Goal: Information Seeking & Learning: Learn about a topic

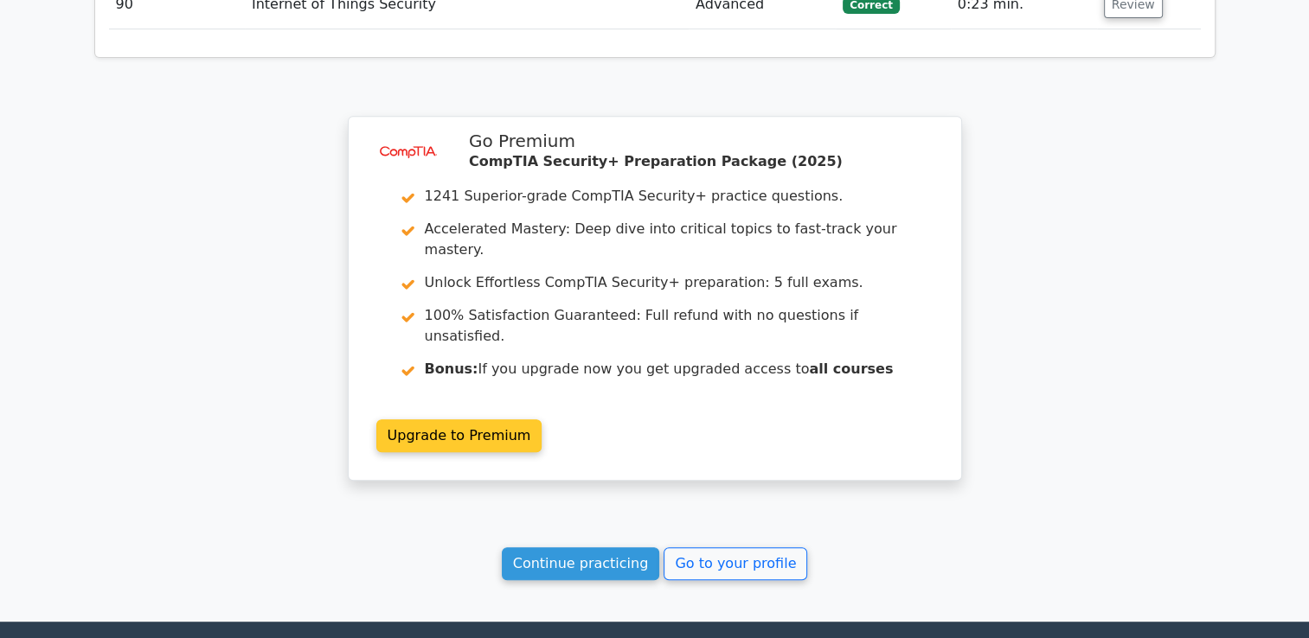
scroll to position [7266, 0]
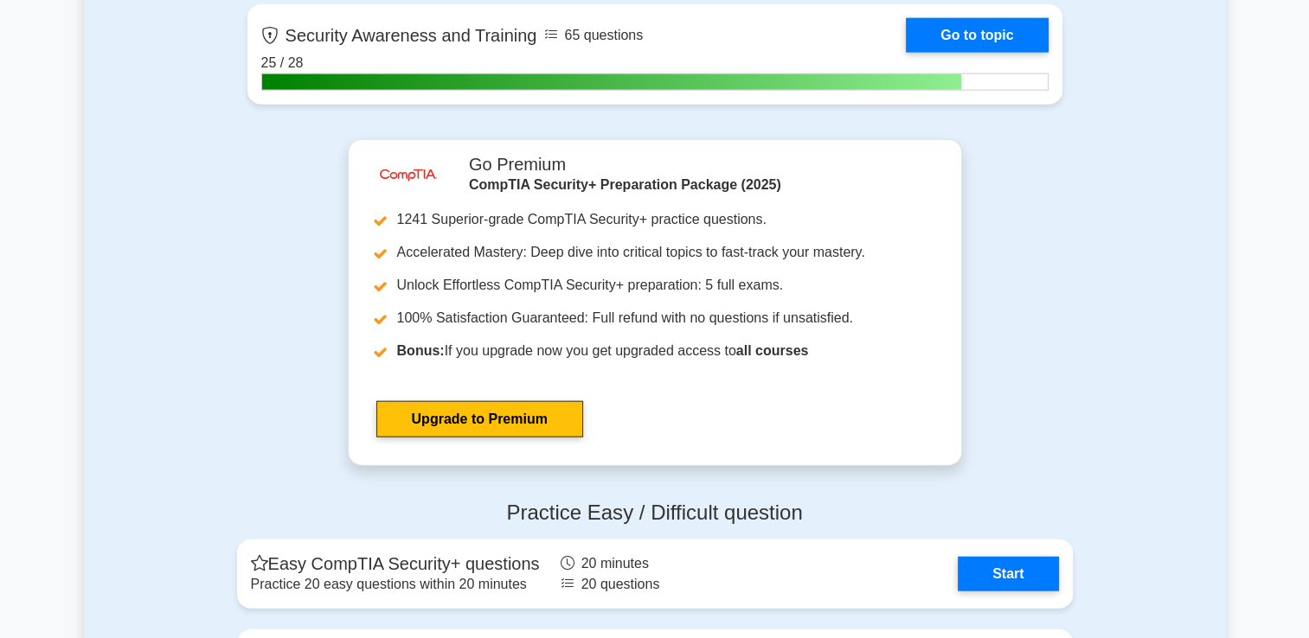
scroll to position [4325, 0]
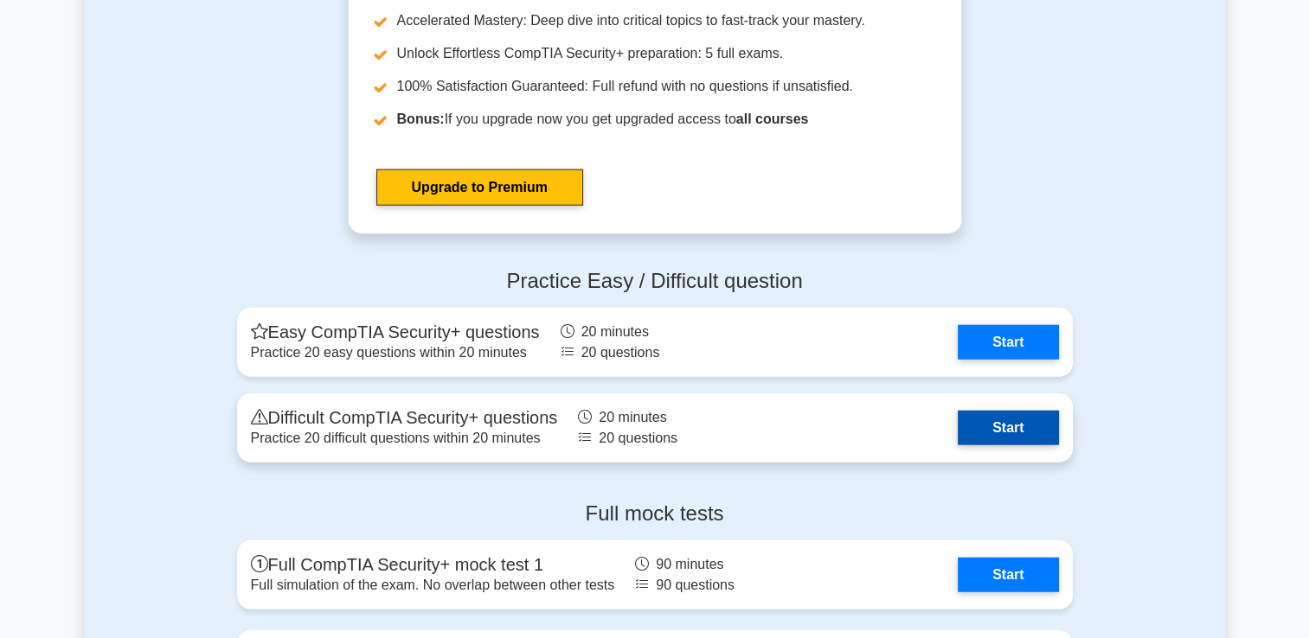
click at [994, 436] on link "Start" at bounding box center [1008, 428] width 100 height 35
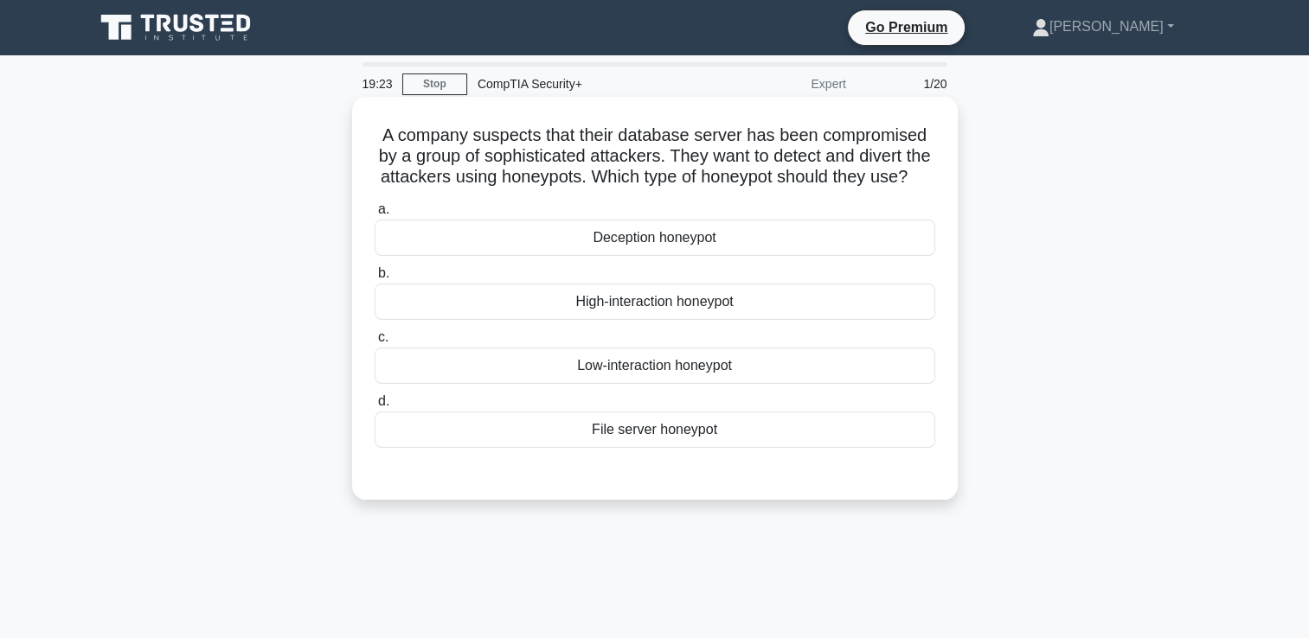
click at [673, 320] on div "High-interaction honeypot" at bounding box center [655, 302] width 561 height 36
click at [375, 279] on input "b. High-interaction honeypot" at bounding box center [375, 273] width 0 height 11
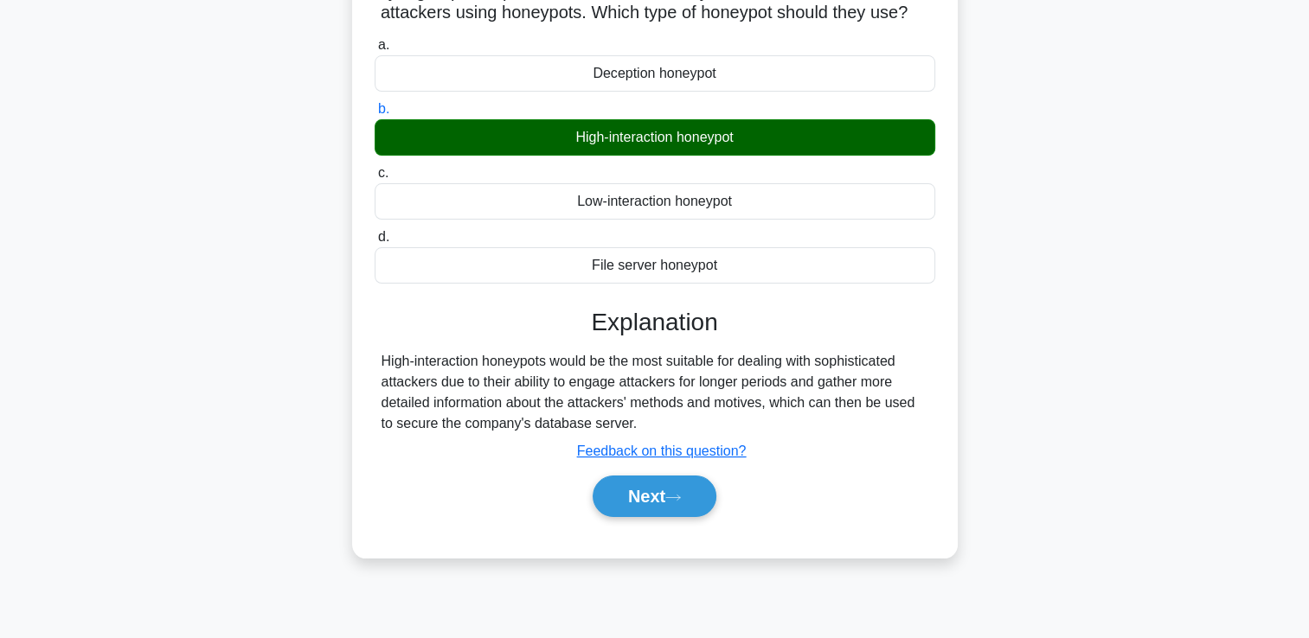
scroll to position [260, 0]
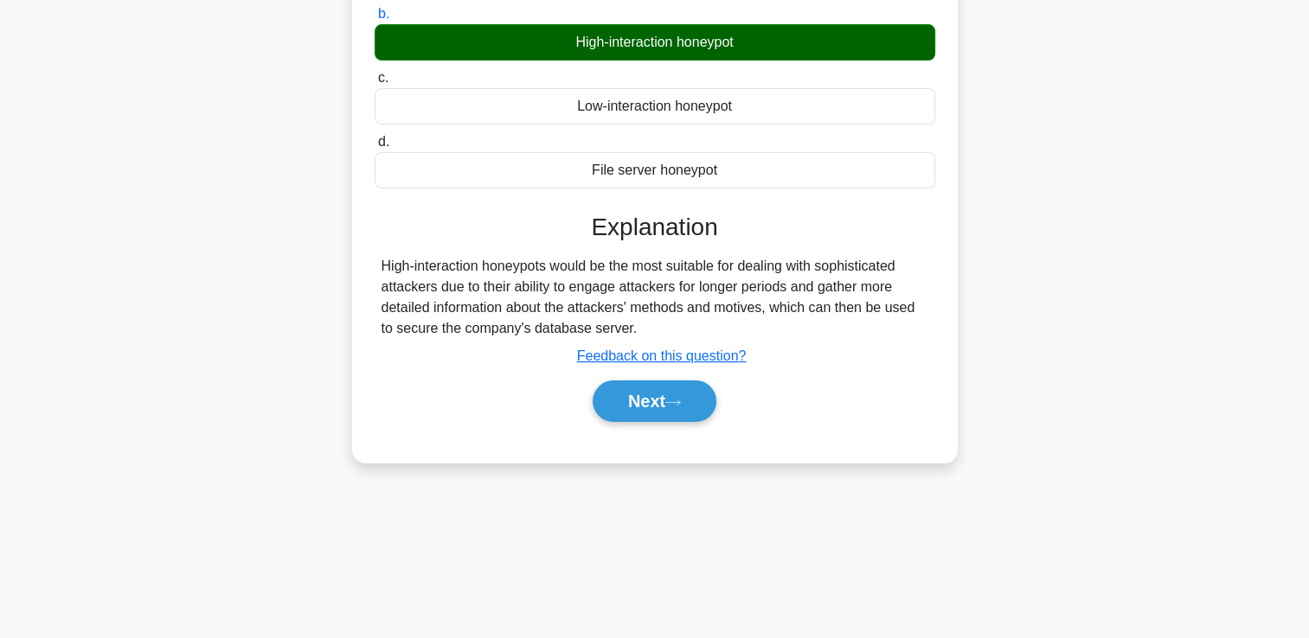
click at [671, 429] on div "Next" at bounding box center [655, 401] width 561 height 55
click at [665, 421] on button "Next" at bounding box center [655, 402] width 124 height 42
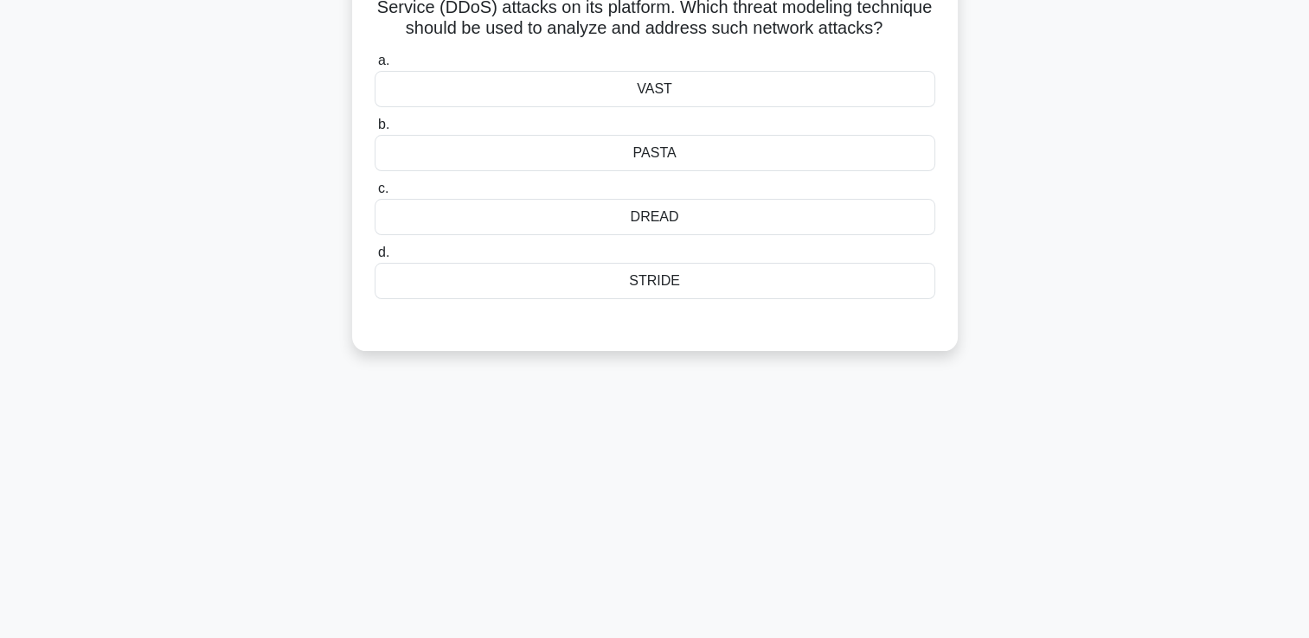
scroll to position [0, 0]
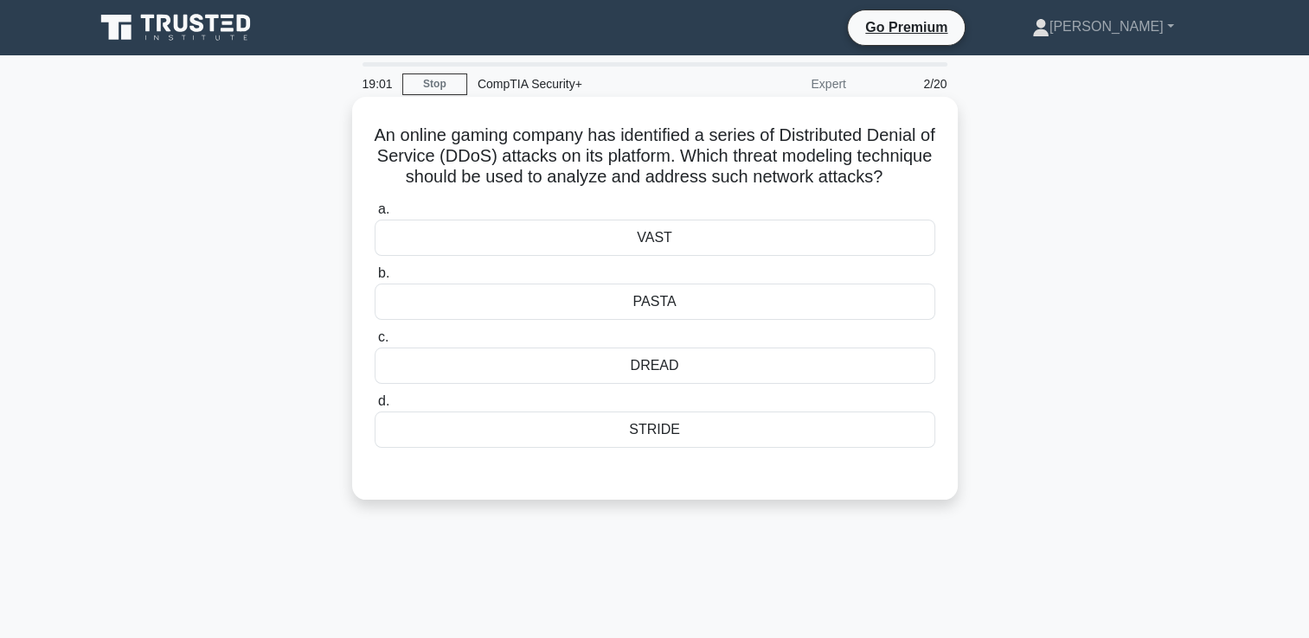
click at [689, 256] on div "VAST" at bounding box center [655, 238] width 561 height 36
click at [375, 215] on input "a. VAST" at bounding box center [375, 209] width 0 height 11
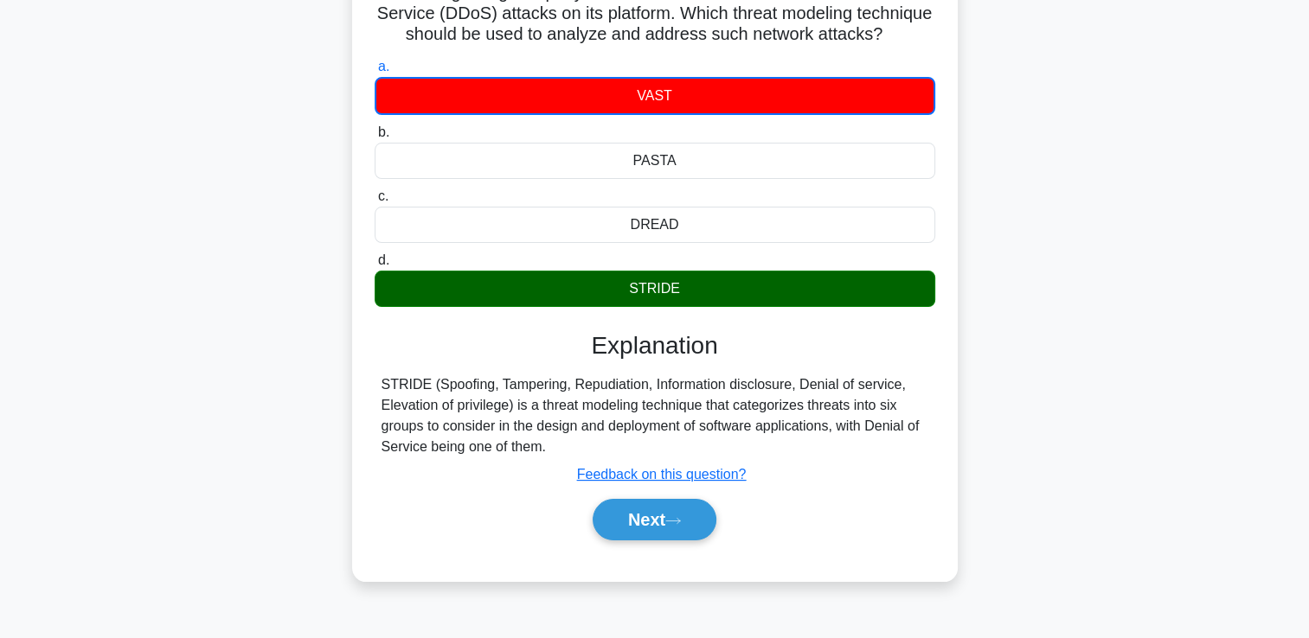
scroll to position [173, 0]
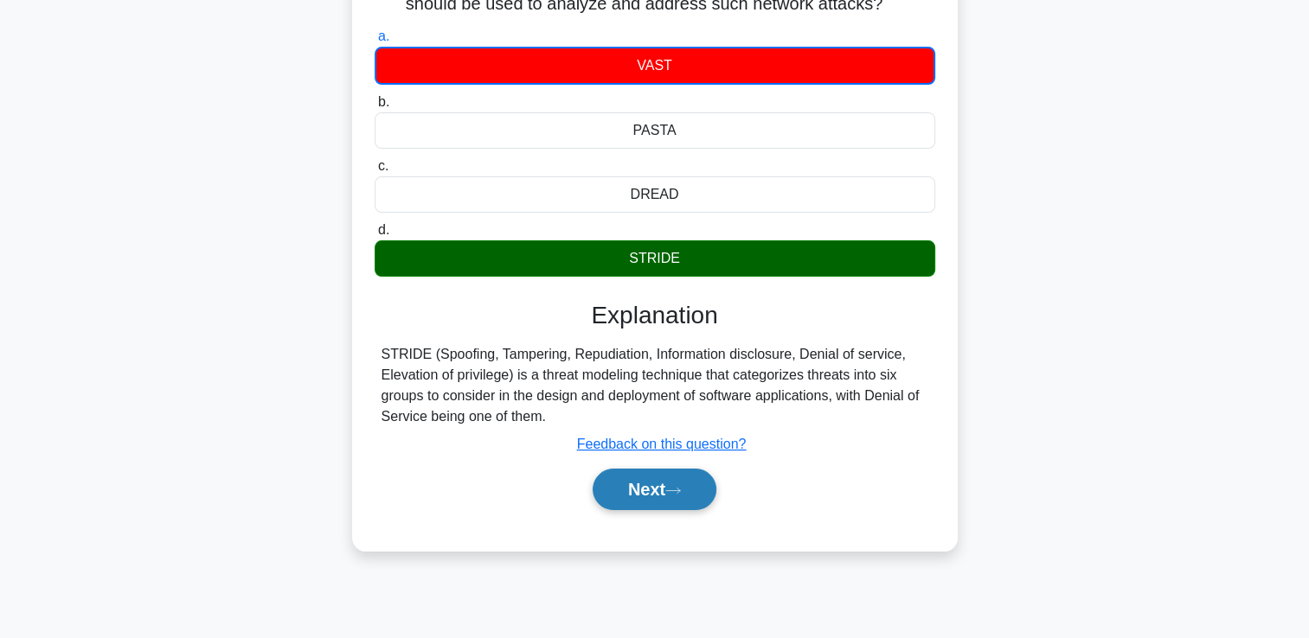
click at [658, 510] on button "Next" at bounding box center [655, 490] width 124 height 42
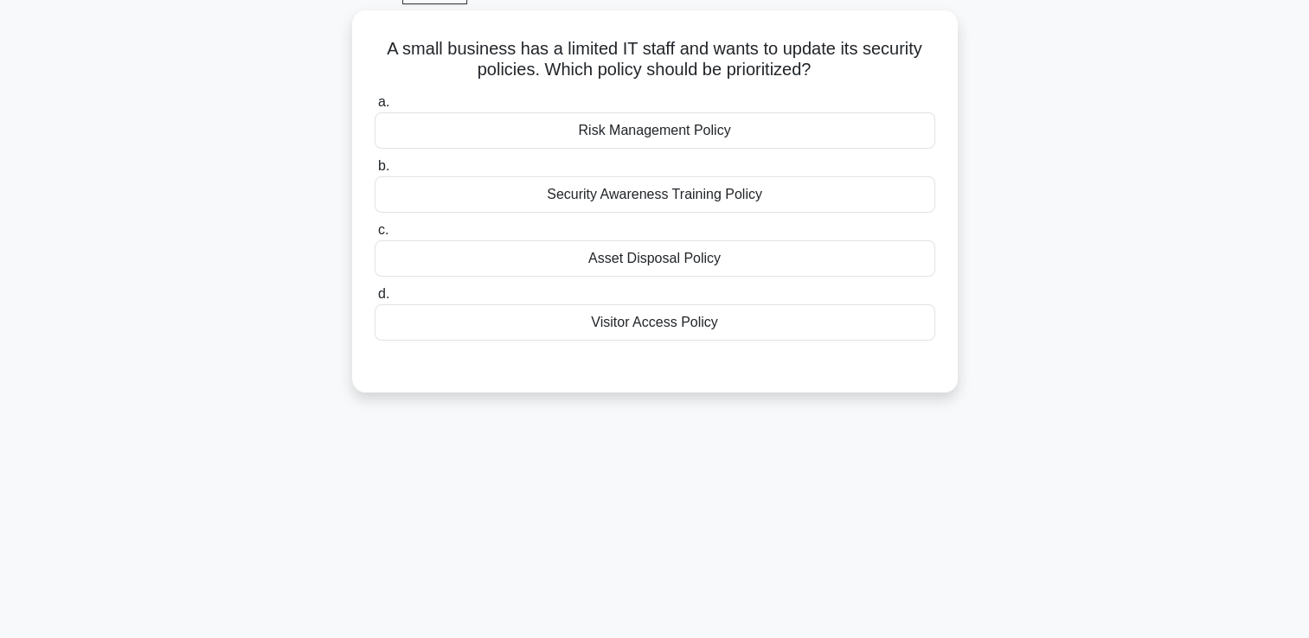
scroll to position [0, 0]
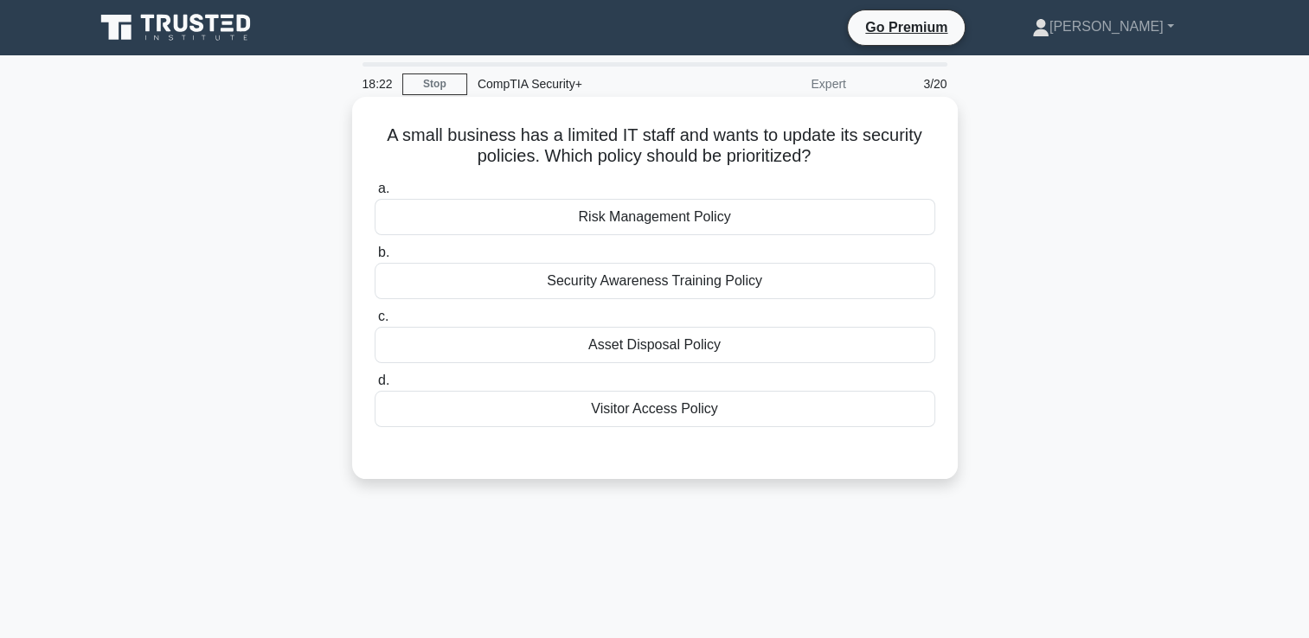
click at [586, 222] on div "Risk Management Policy" at bounding box center [655, 217] width 561 height 36
click at [375, 195] on input "a. Risk Management Policy" at bounding box center [375, 188] width 0 height 11
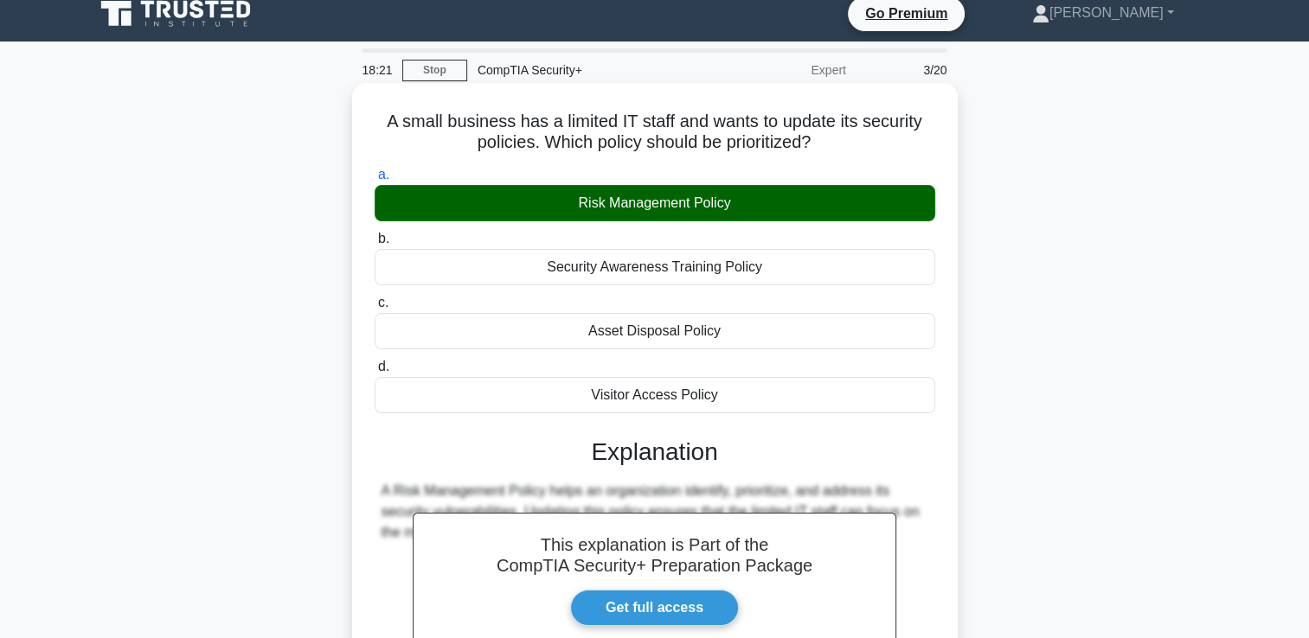
scroll to position [260, 0]
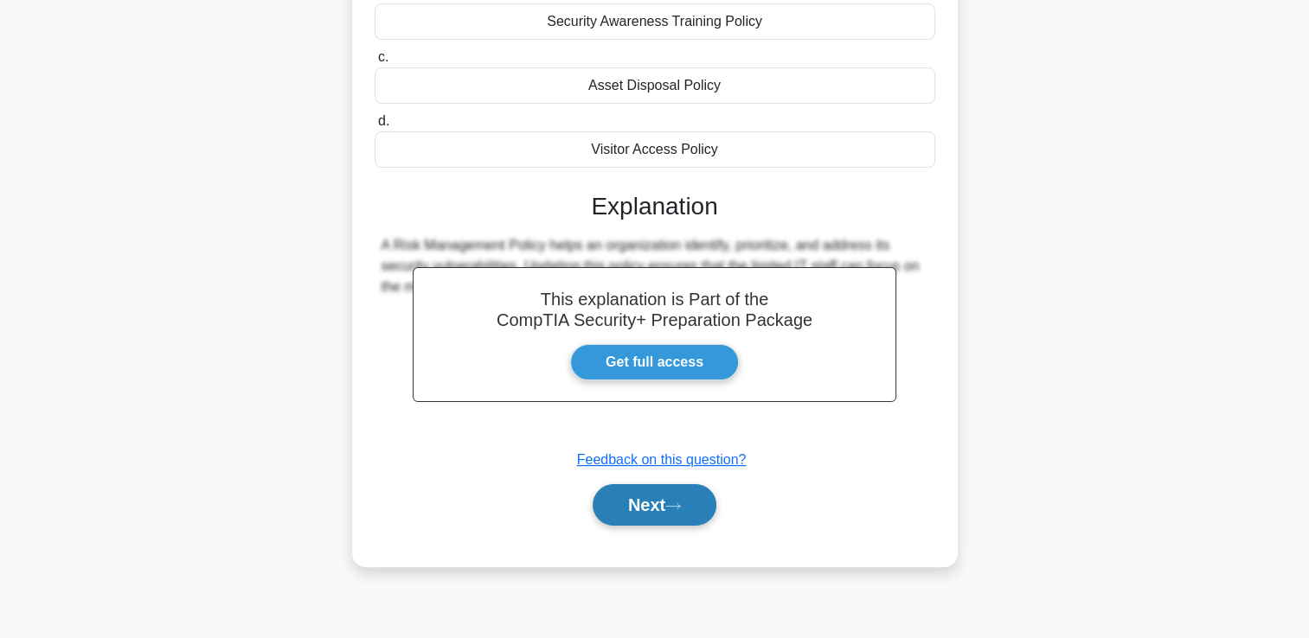
click at [631, 491] on button "Next" at bounding box center [655, 505] width 124 height 42
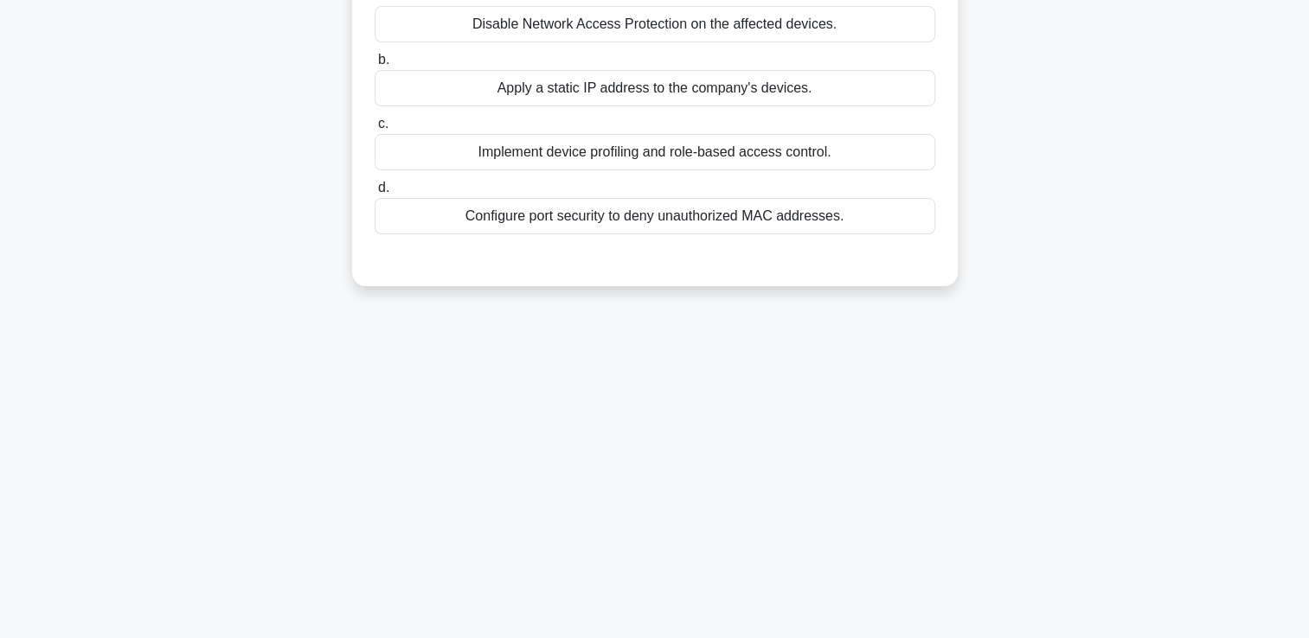
scroll to position [0, 0]
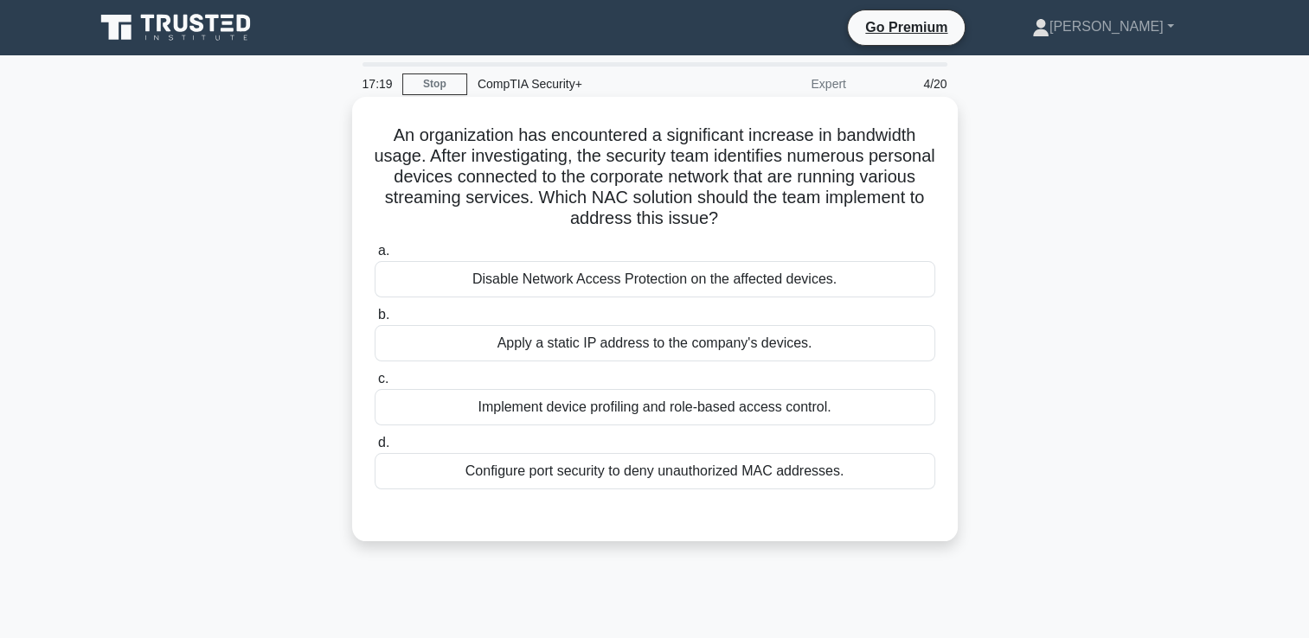
click at [591, 464] on div "Configure port security to deny unauthorized MAC addresses." at bounding box center [655, 471] width 561 height 36
click at [375, 449] on input "d. Configure port security to deny unauthorized MAC addresses." at bounding box center [375, 443] width 0 height 11
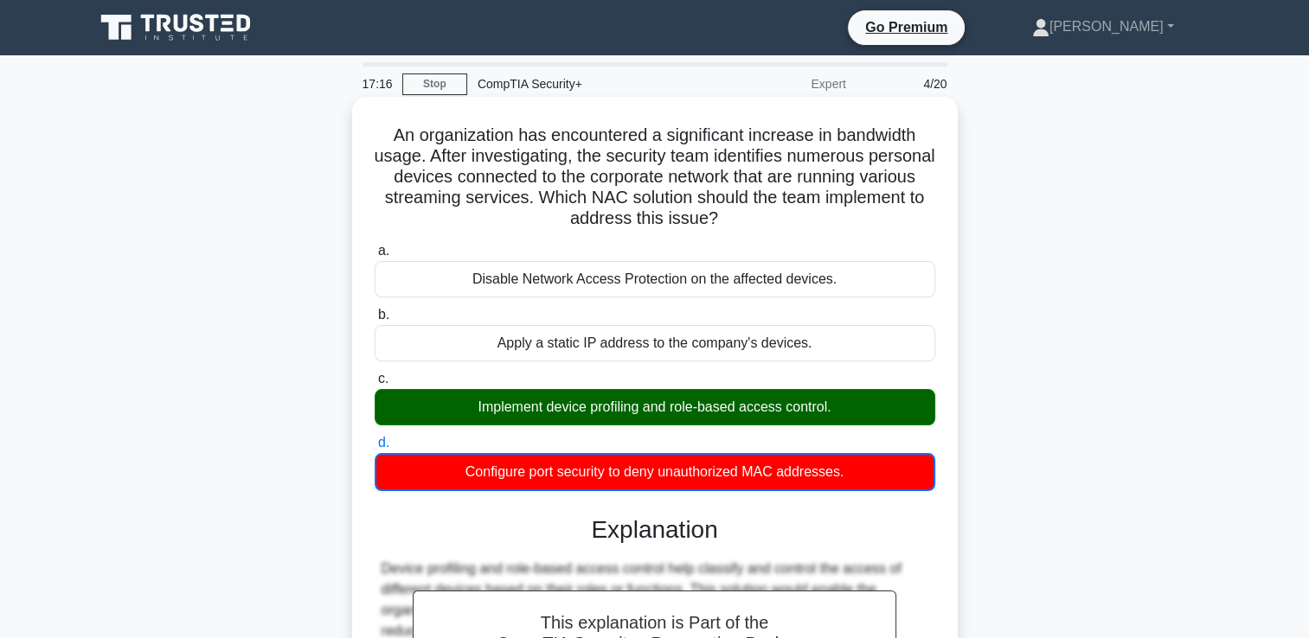
scroll to position [296, 0]
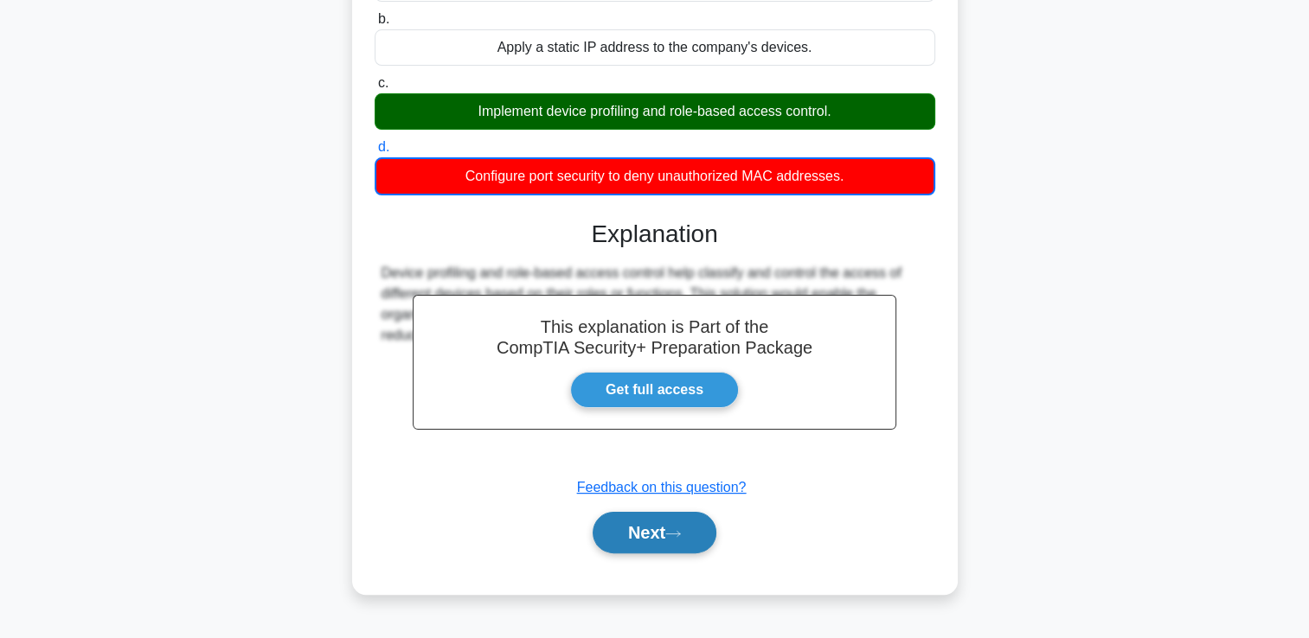
click at [647, 527] on button "Next" at bounding box center [655, 533] width 124 height 42
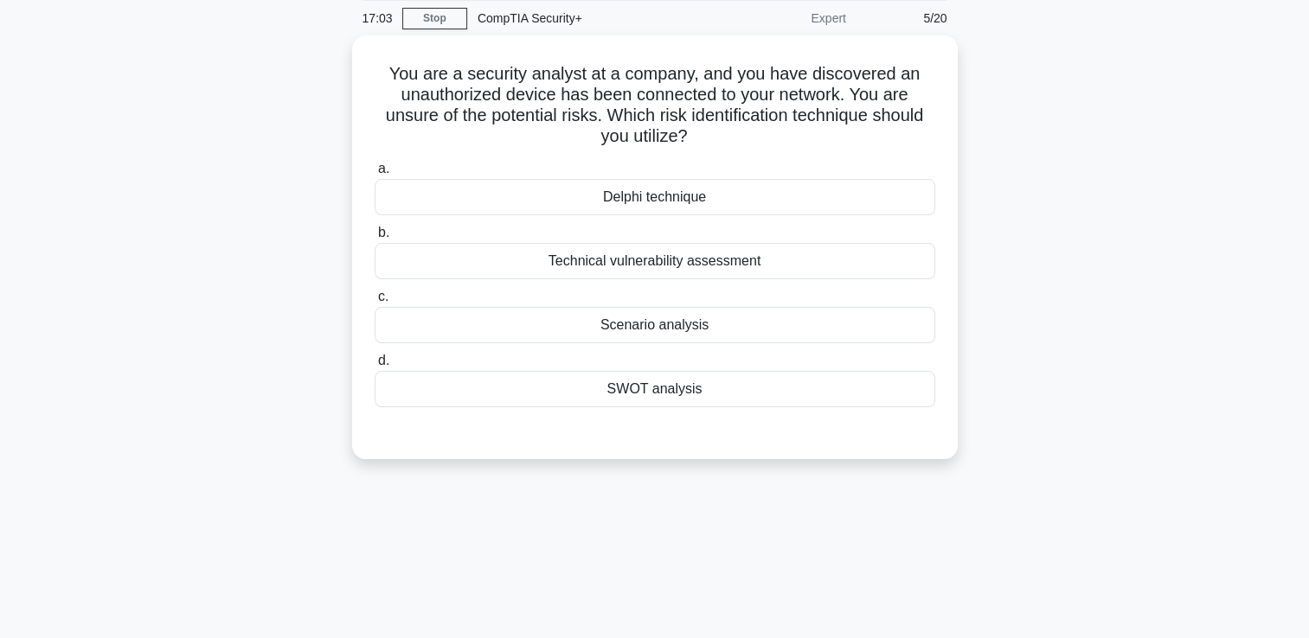
scroll to position [36, 0]
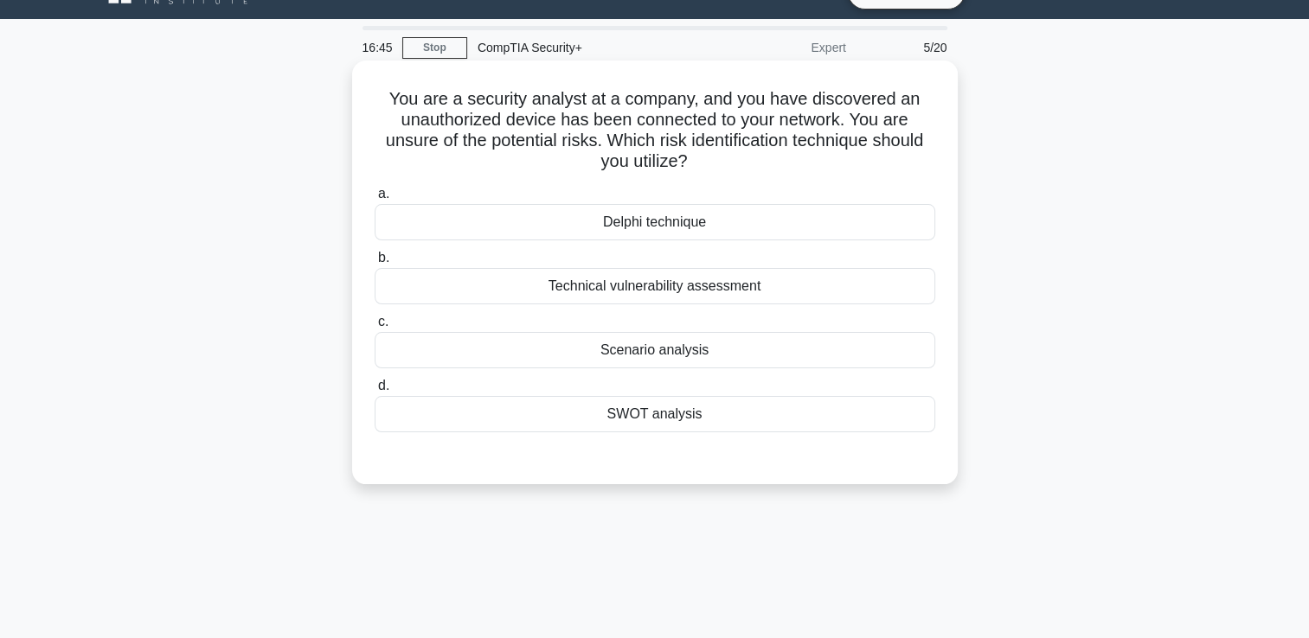
click at [722, 294] on div "Technical vulnerability assessment" at bounding box center [655, 286] width 561 height 36
drag, startPoint x: 722, startPoint y: 294, endPoint x: 706, endPoint y: 279, distance: 22.6
click at [706, 279] on div "Technical vulnerability assessment" at bounding box center [655, 286] width 561 height 36
click at [375, 264] on input "b. Technical vulnerability assessment" at bounding box center [375, 258] width 0 height 11
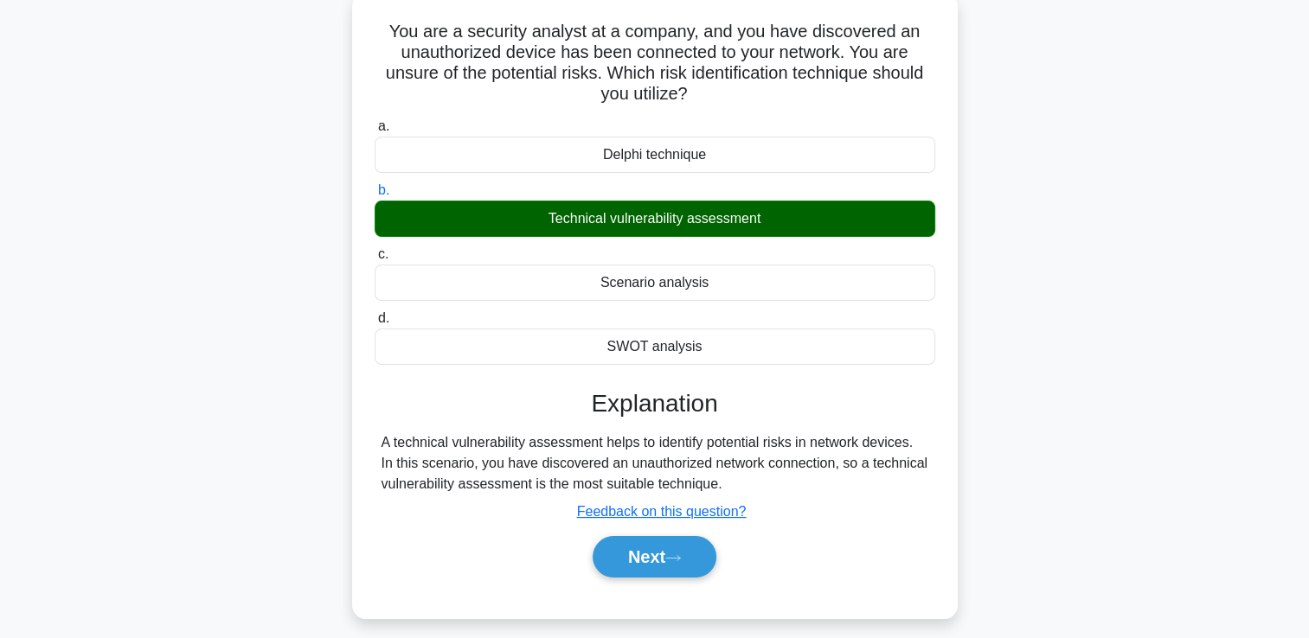
scroll to position [296, 0]
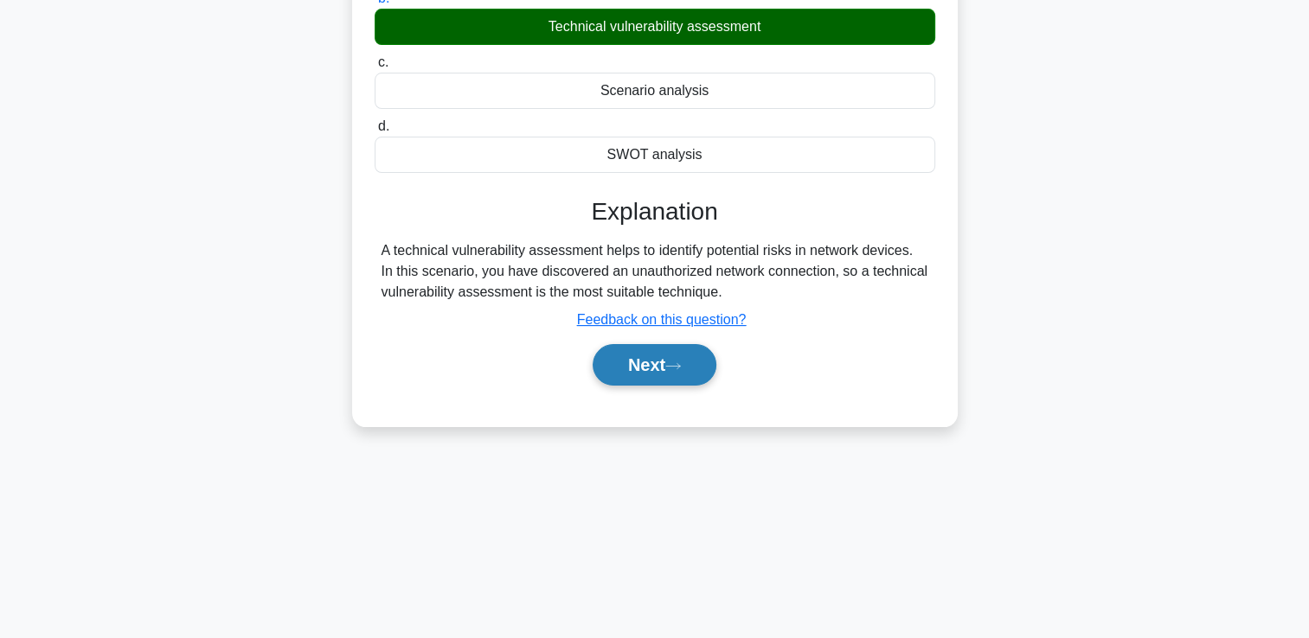
click at [654, 365] on button "Next" at bounding box center [655, 365] width 124 height 42
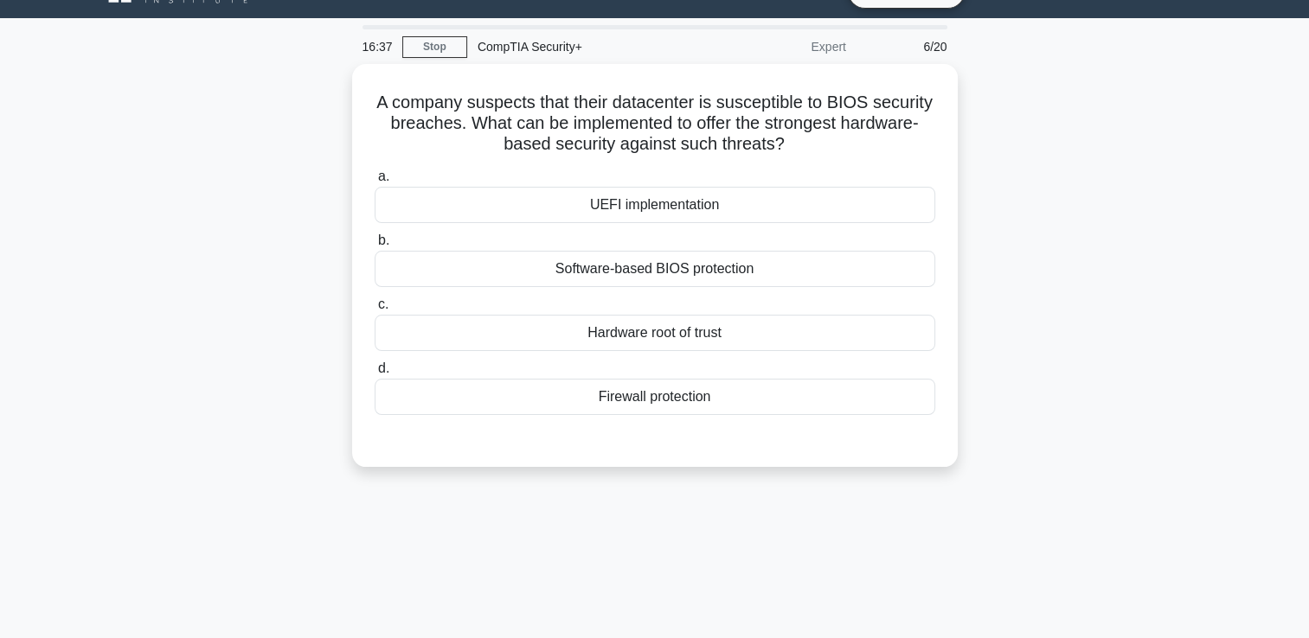
scroll to position [36, 0]
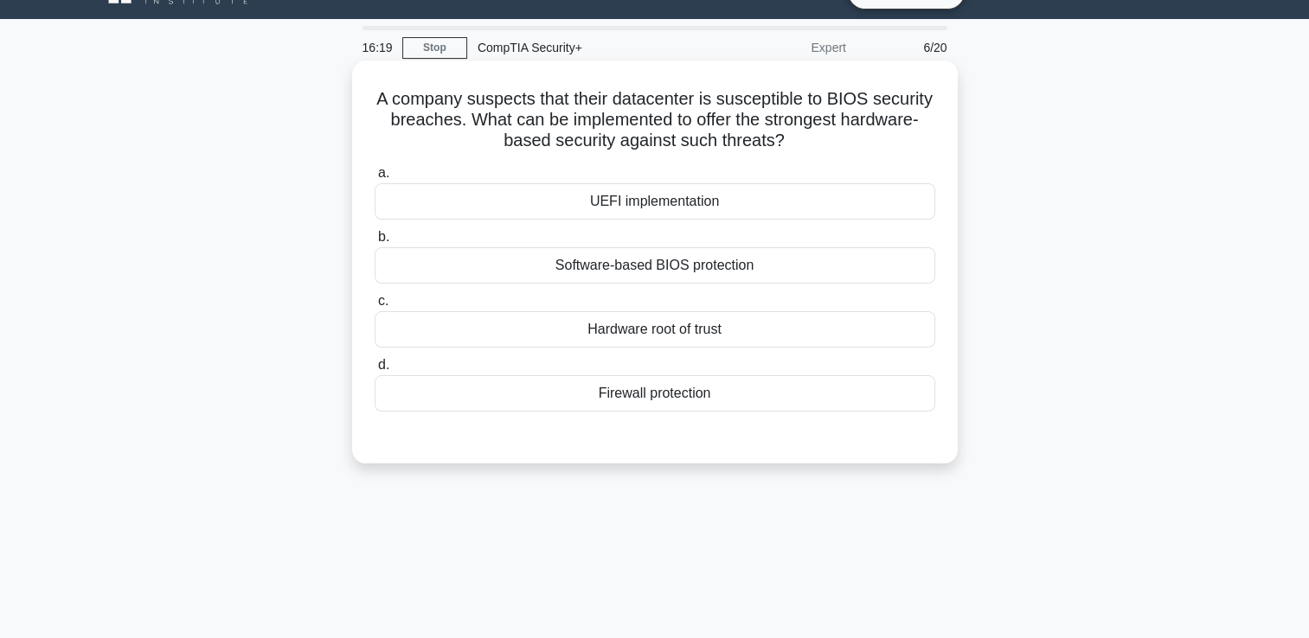
click at [777, 203] on div "UEFI implementation" at bounding box center [655, 201] width 561 height 36
click at [375, 179] on input "a. UEFI implementation" at bounding box center [375, 173] width 0 height 11
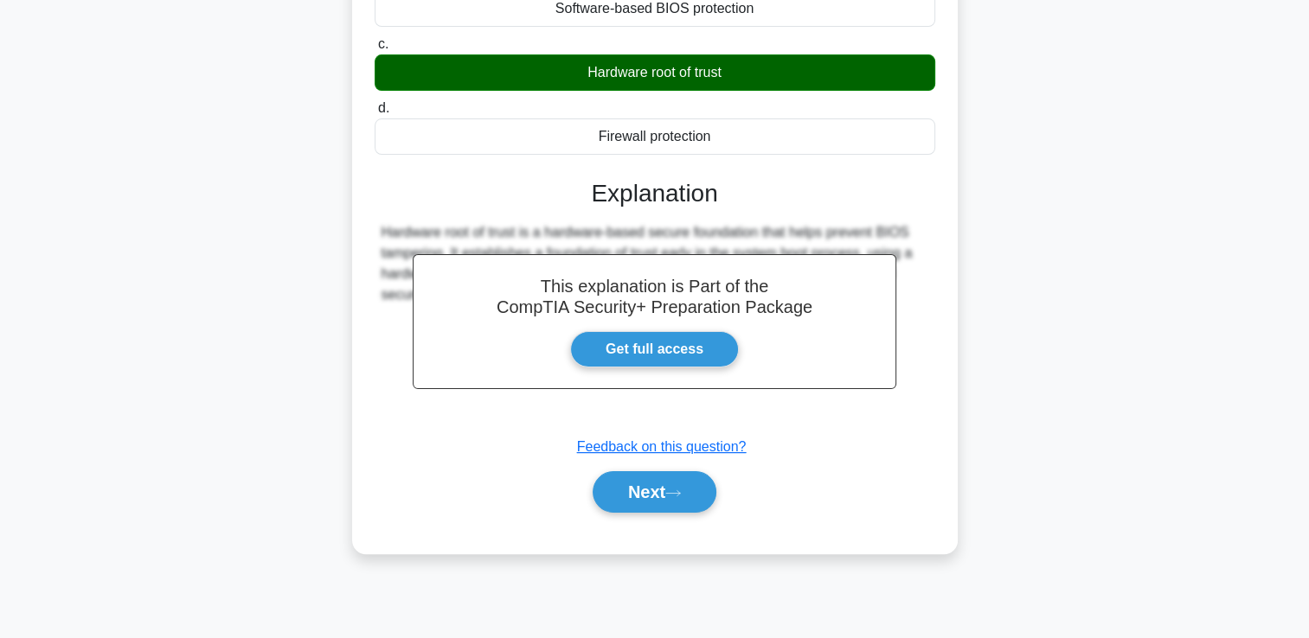
scroll to position [296, 0]
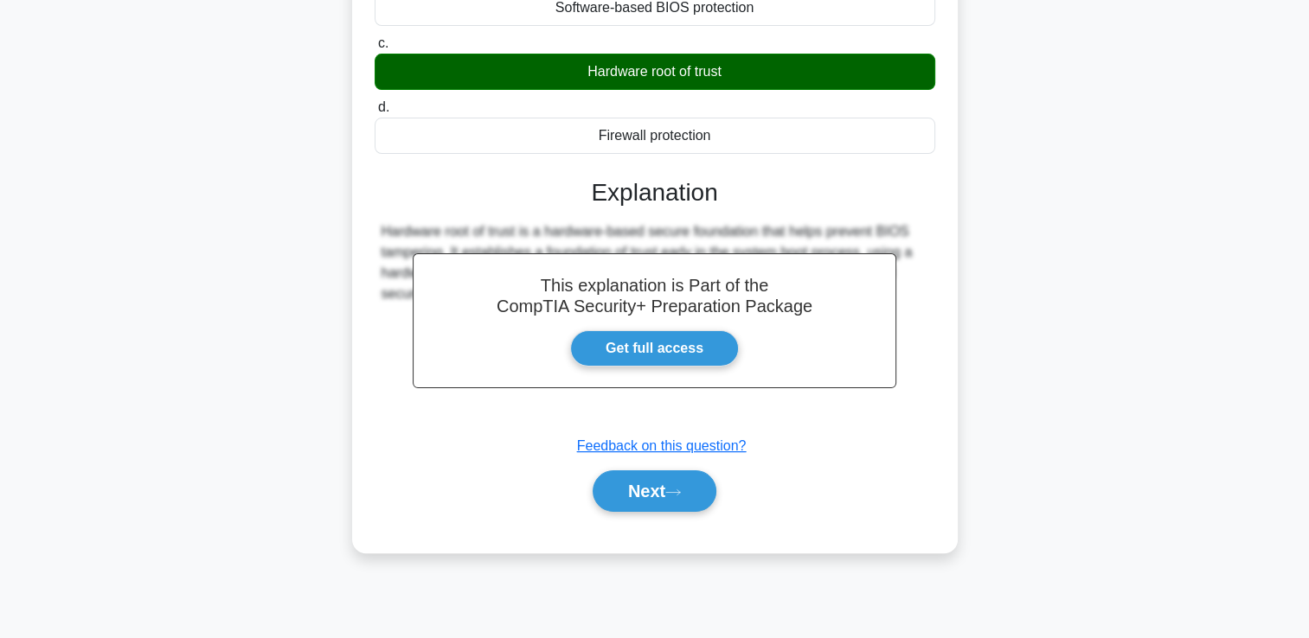
drag, startPoint x: 734, startPoint y: 78, endPoint x: 577, endPoint y: 69, distance: 157.7
click at [577, 69] on div "Hardware root of trust" at bounding box center [655, 72] width 561 height 36
copy div "Hardware root of trust"
click at [618, 489] on button "Next" at bounding box center [655, 492] width 124 height 42
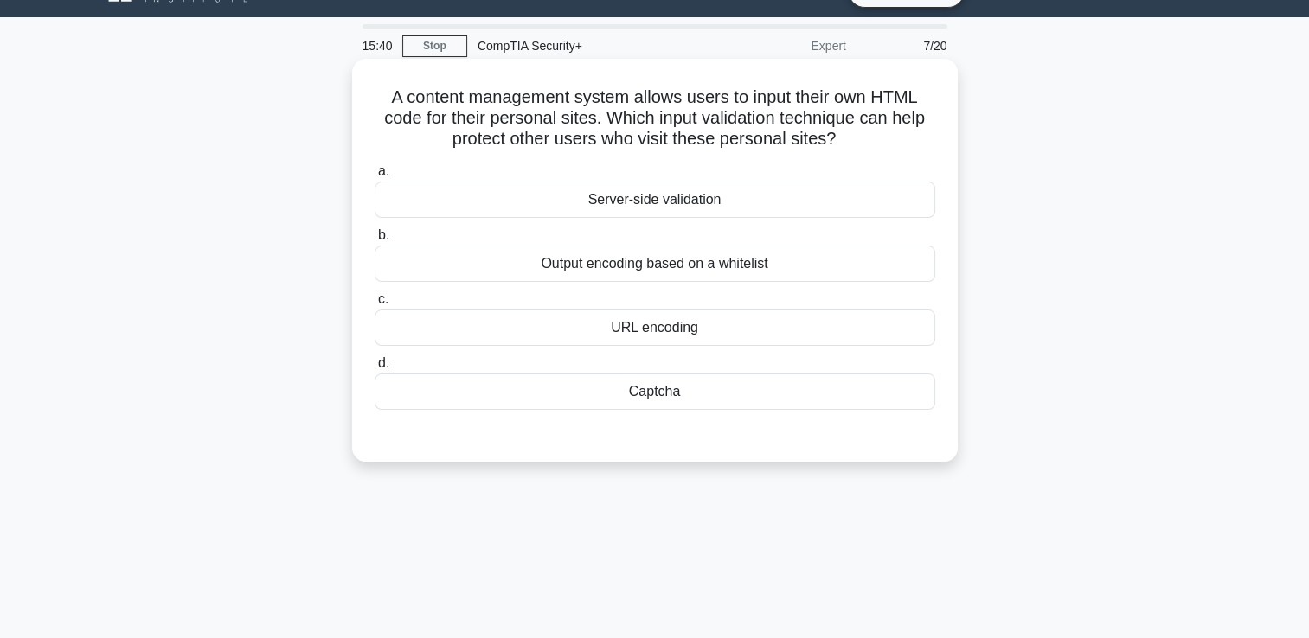
scroll to position [36, 0]
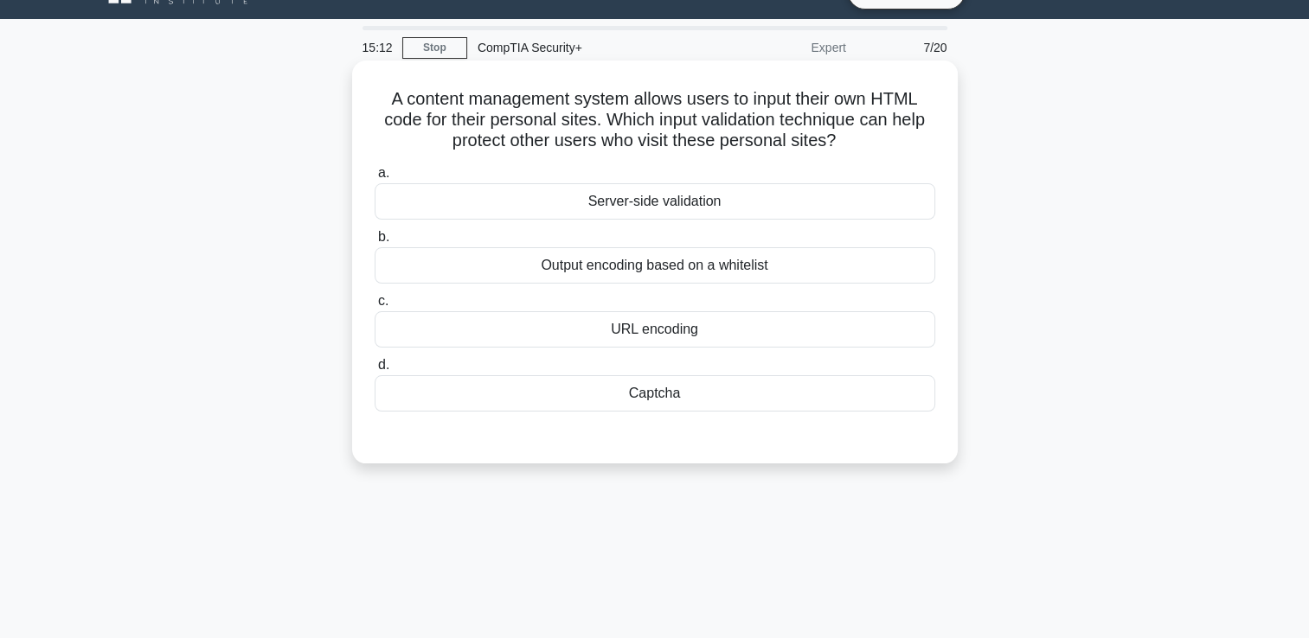
click at [653, 379] on div "Captcha" at bounding box center [655, 393] width 561 height 36
click at [375, 371] on input "d. Captcha" at bounding box center [375, 365] width 0 height 11
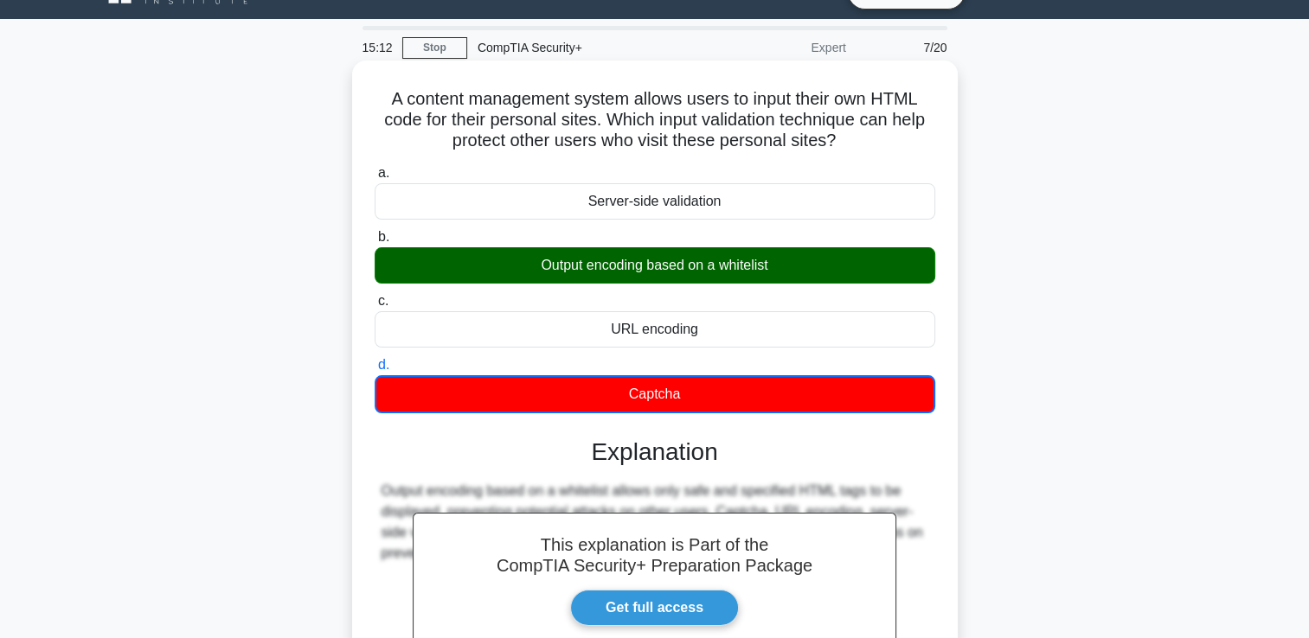
click at [648, 385] on div "Captcha" at bounding box center [655, 394] width 561 height 38
click at [375, 371] on input "d. Captcha" at bounding box center [375, 365] width 0 height 11
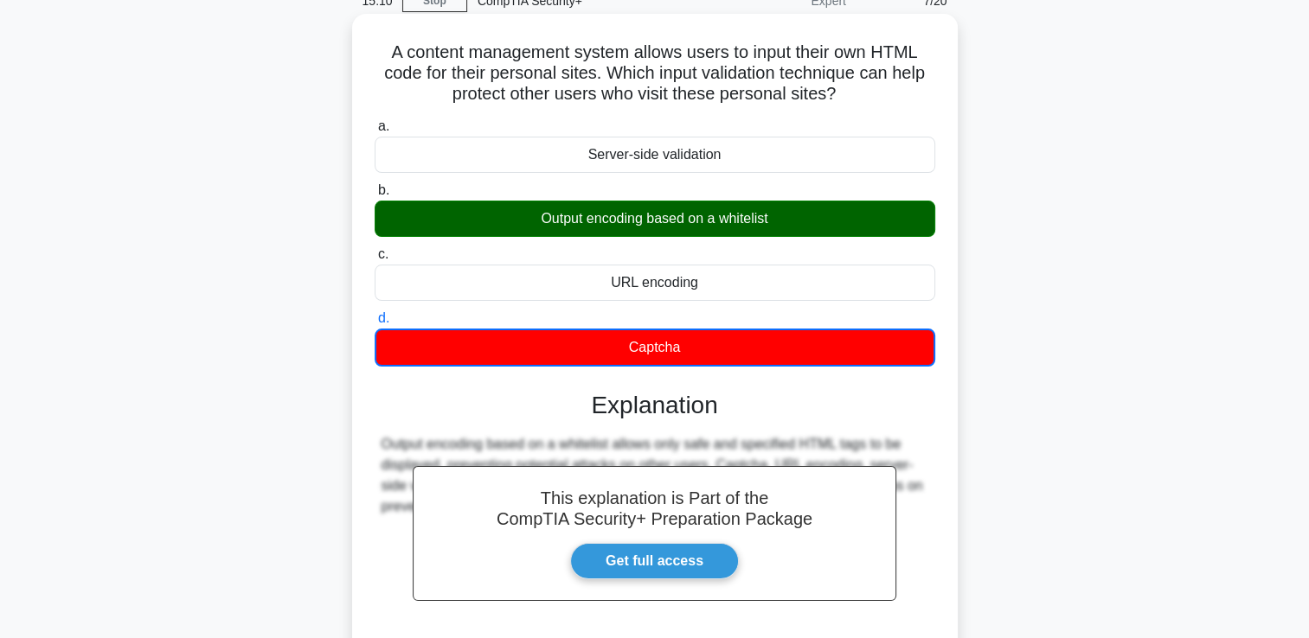
scroll to position [209, 0]
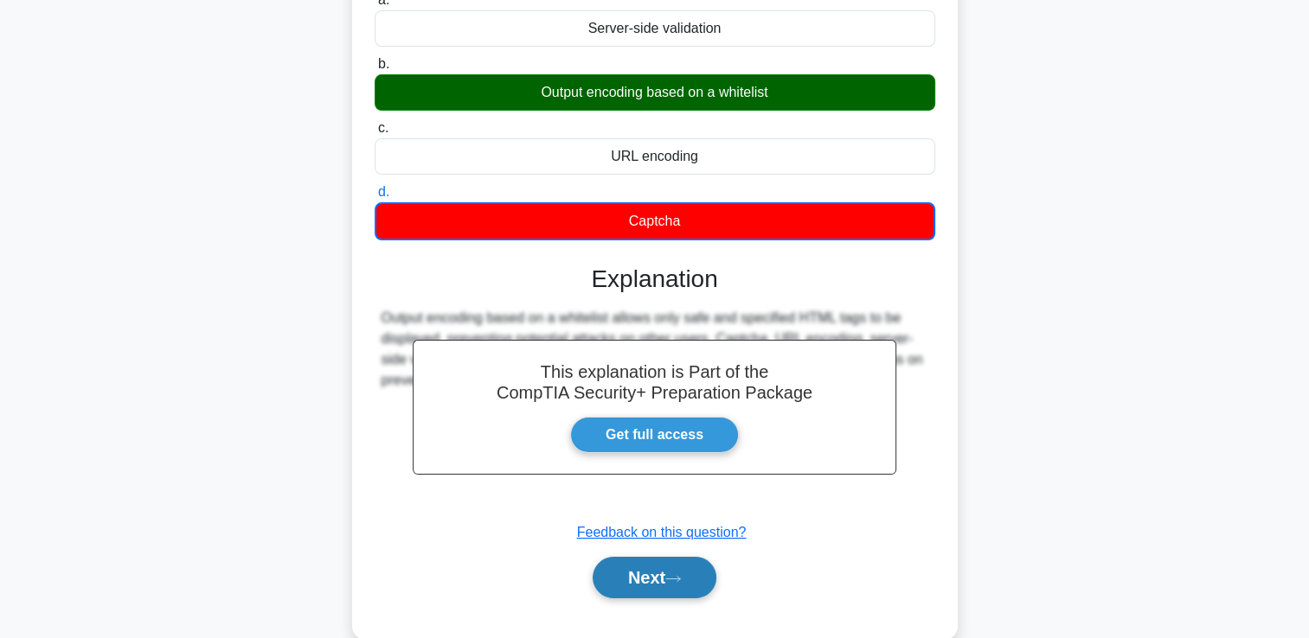
click at [619, 576] on button "Next" at bounding box center [655, 578] width 124 height 42
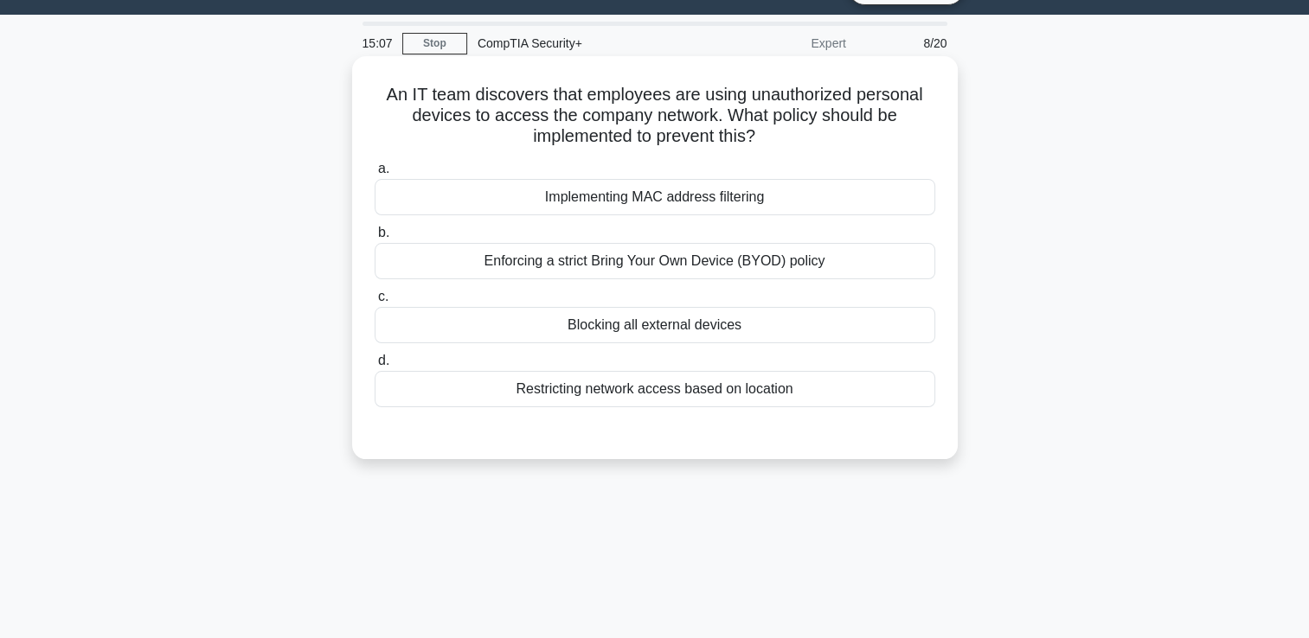
scroll to position [36, 0]
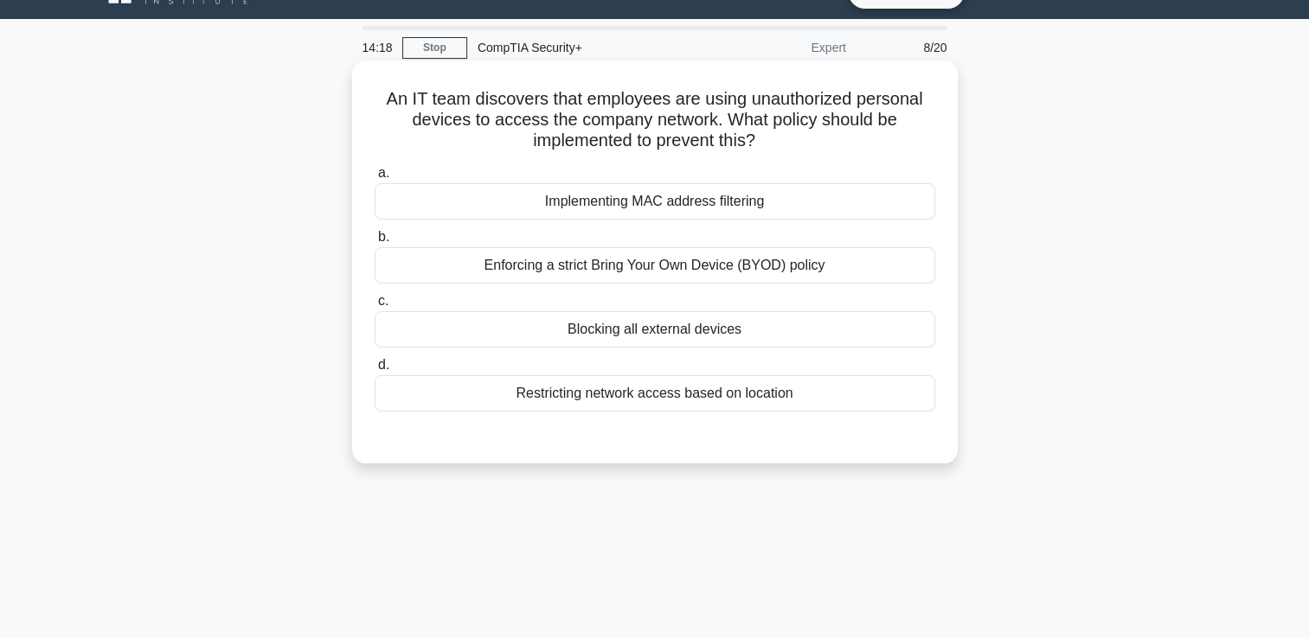
click at [650, 209] on div "Implementing MAC address filtering" at bounding box center [655, 201] width 561 height 36
click at [375, 179] on input "a. Implementing MAC address filtering" at bounding box center [375, 173] width 0 height 11
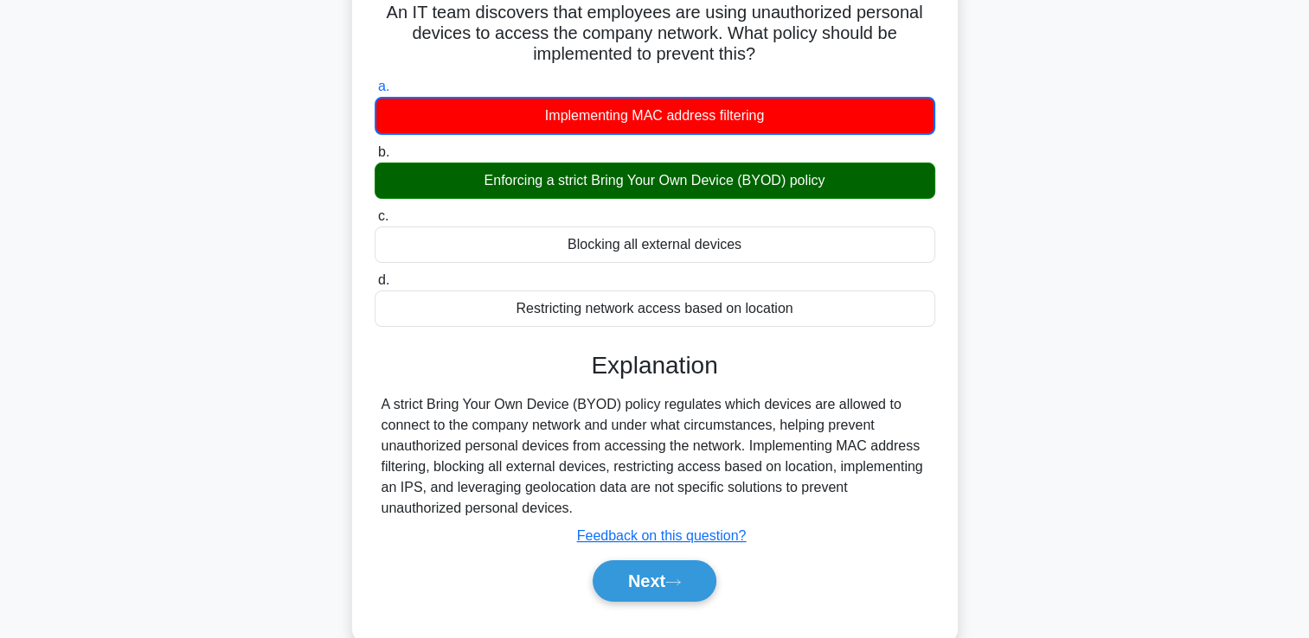
scroll to position [209, 0]
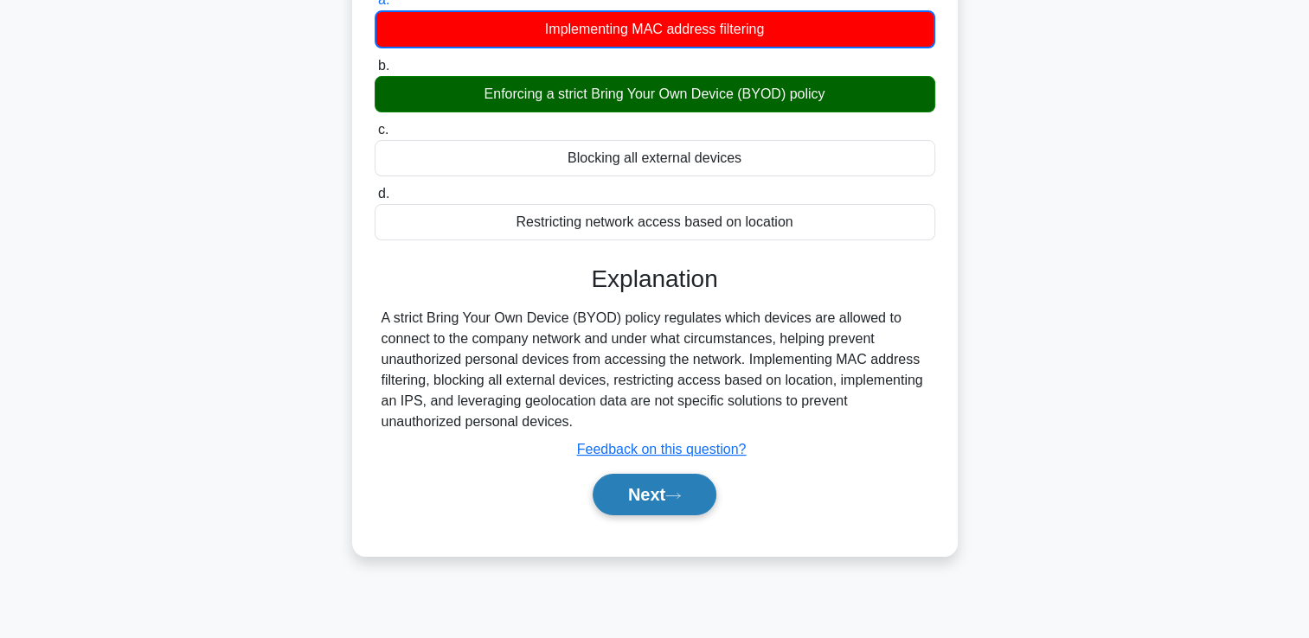
click at [670, 493] on button "Next" at bounding box center [655, 495] width 124 height 42
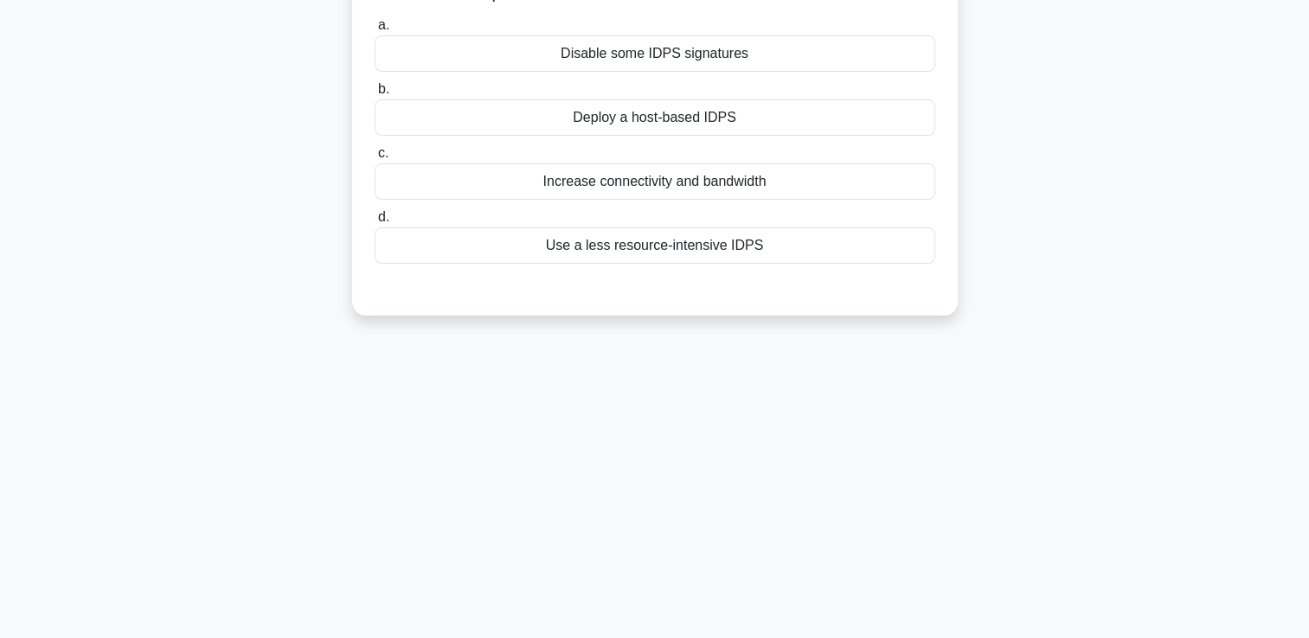
scroll to position [36, 0]
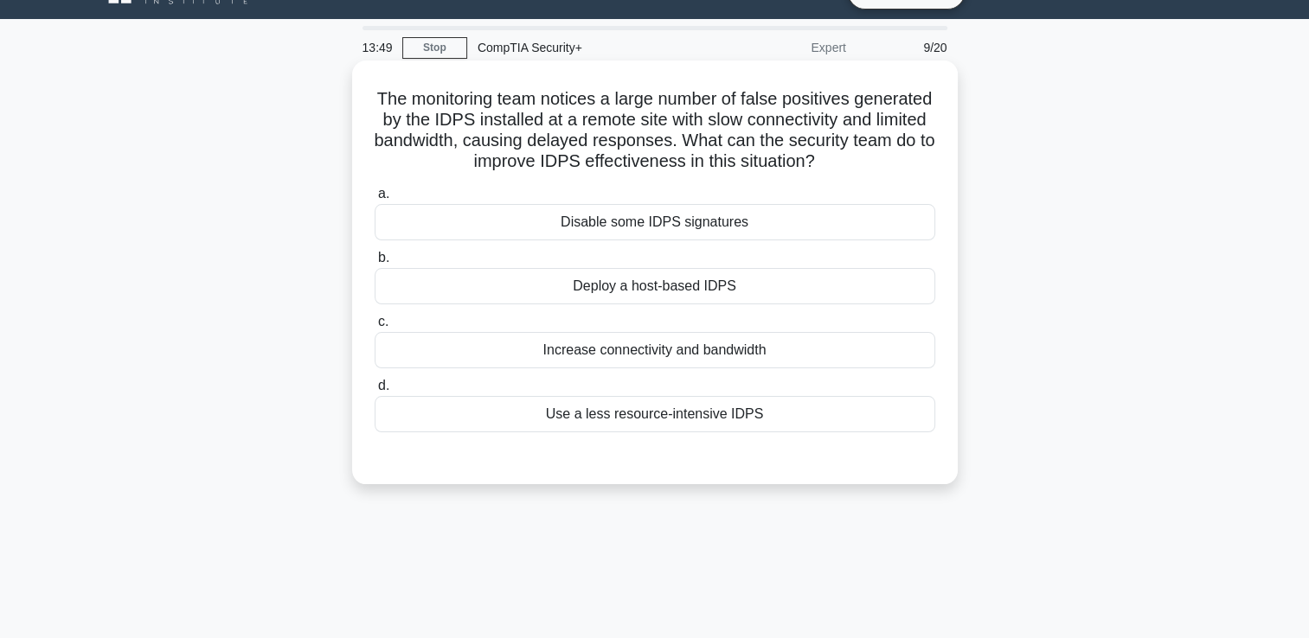
click at [555, 281] on div "Deploy a host-based IDPS" at bounding box center [655, 286] width 561 height 36
click at [375, 264] on input "b. Deploy a host-based IDPS" at bounding box center [375, 258] width 0 height 11
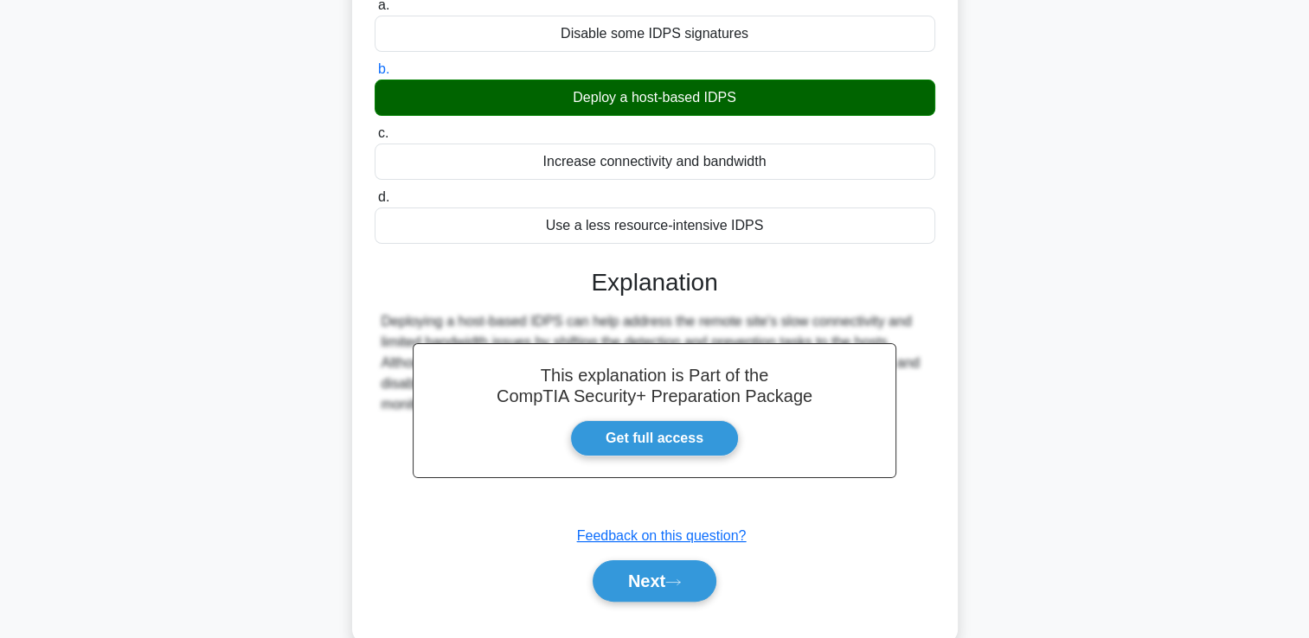
scroll to position [296, 0]
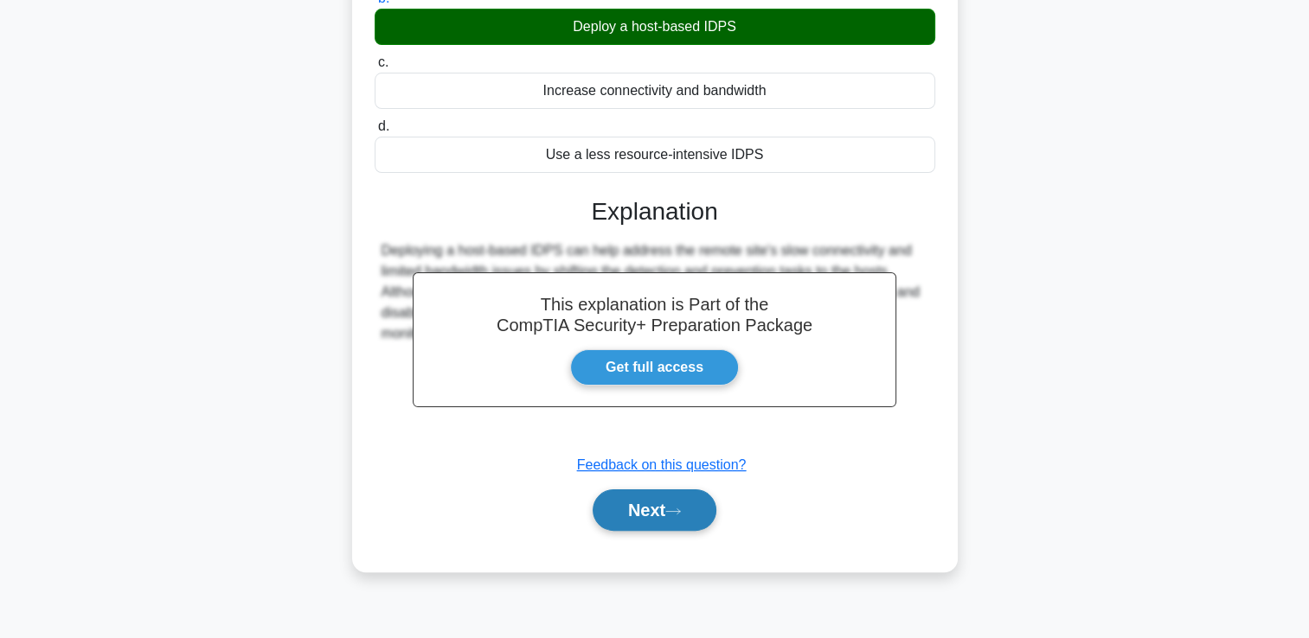
click at [608, 508] on button "Next" at bounding box center [655, 511] width 124 height 42
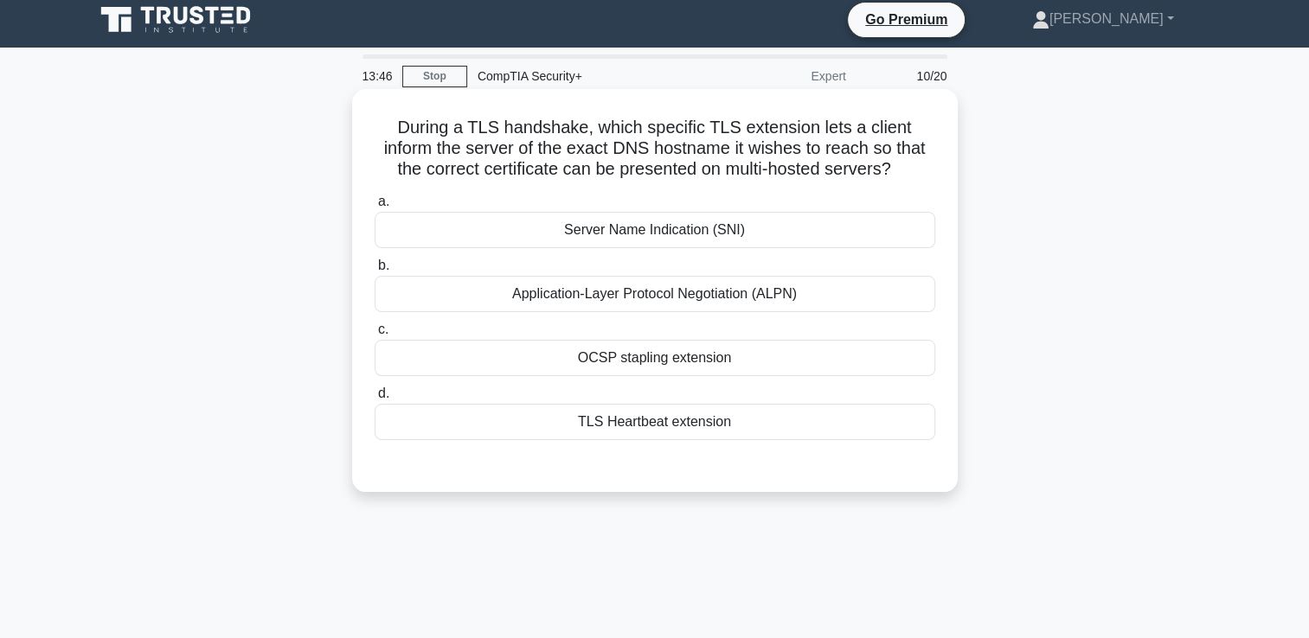
scroll to position [0, 0]
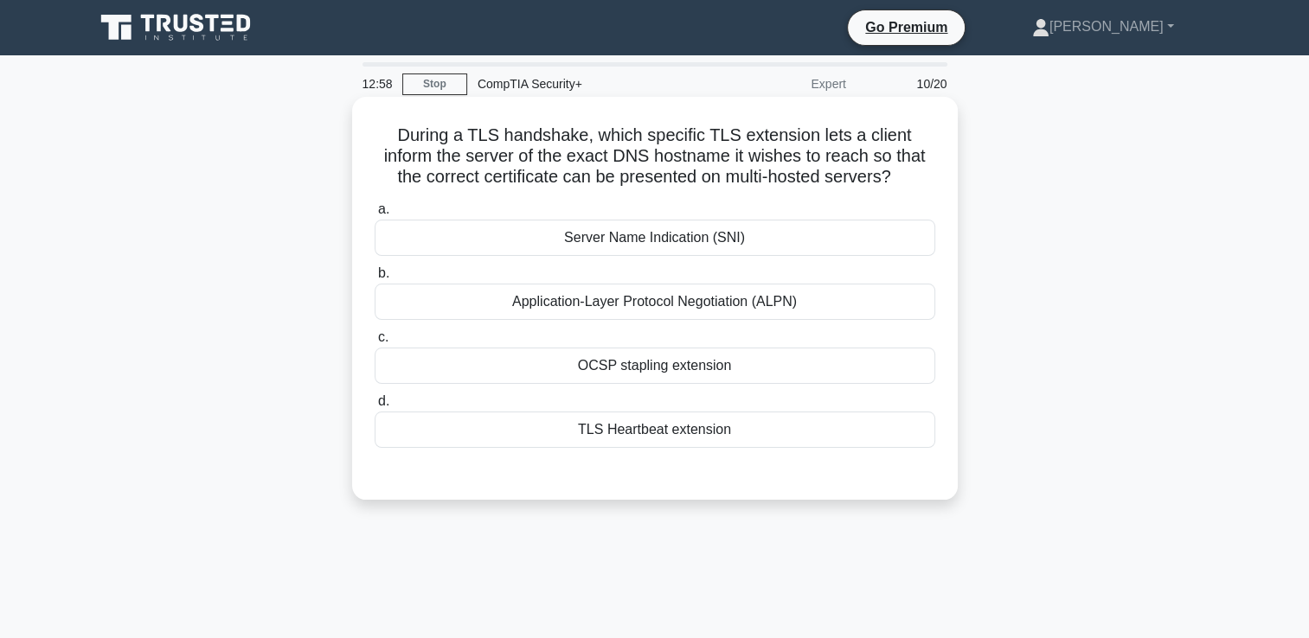
click at [561, 243] on div "Server Name Indication (SNI)" at bounding box center [655, 238] width 561 height 36
click at [375, 215] on input "a. Server Name Indication (SNI)" at bounding box center [375, 209] width 0 height 11
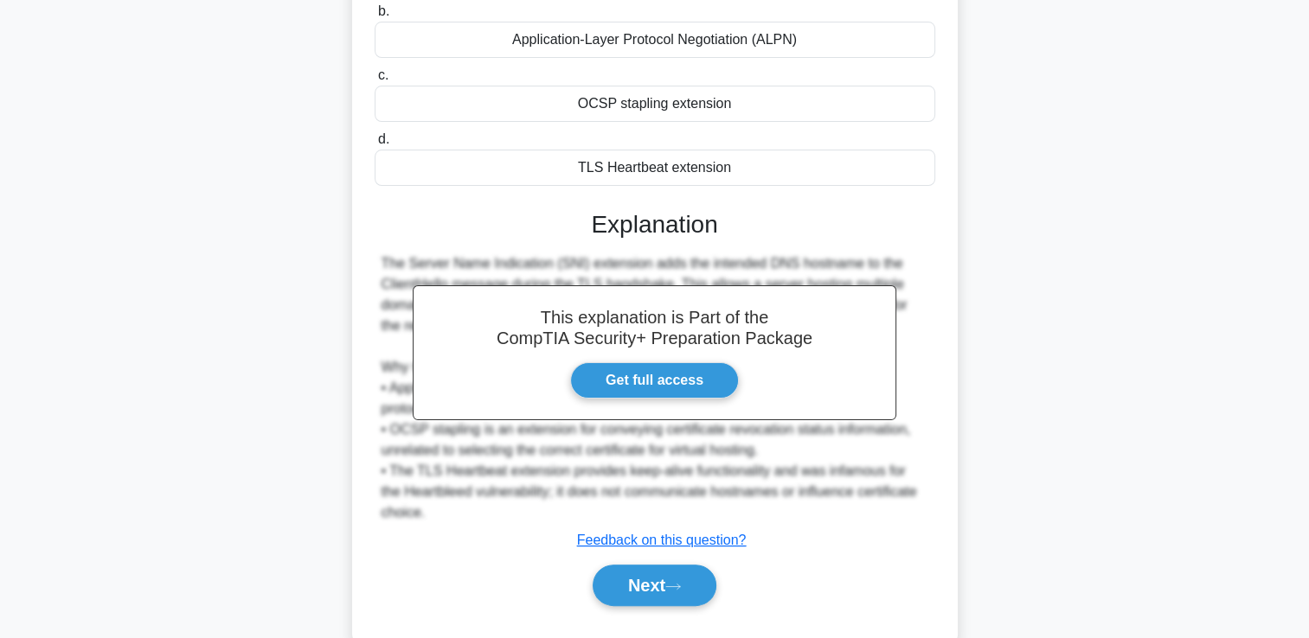
scroll to position [302, 0]
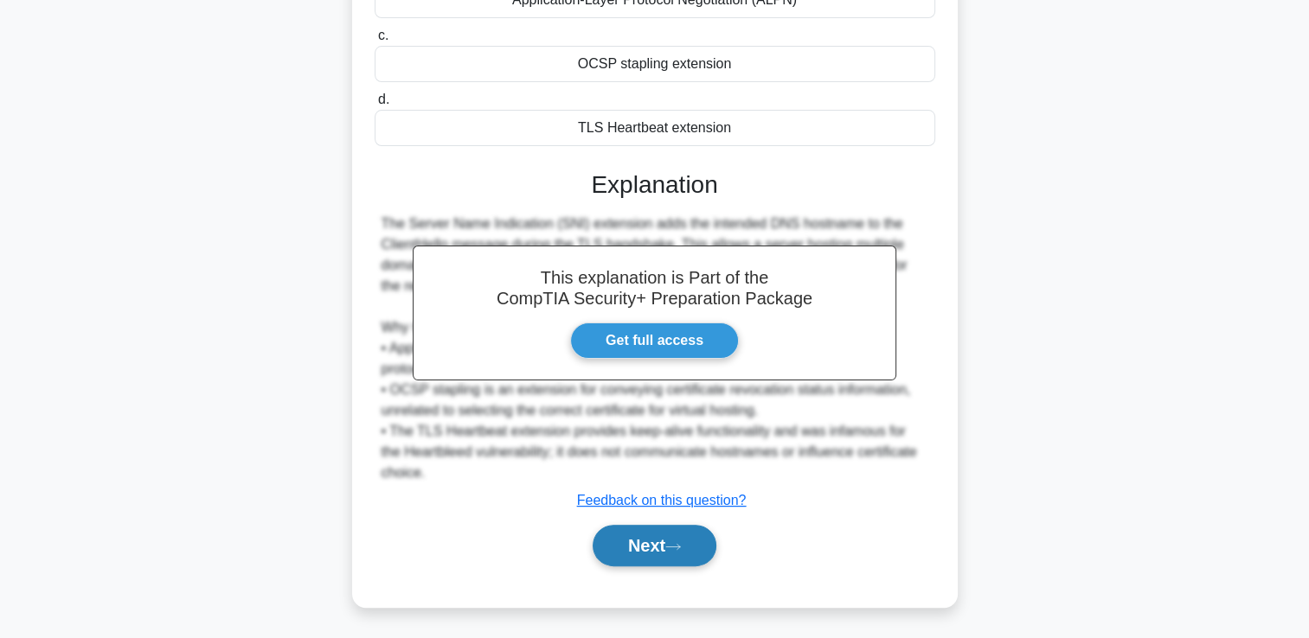
click at [619, 541] on button "Next" at bounding box center [655, 546] width 124 height 42
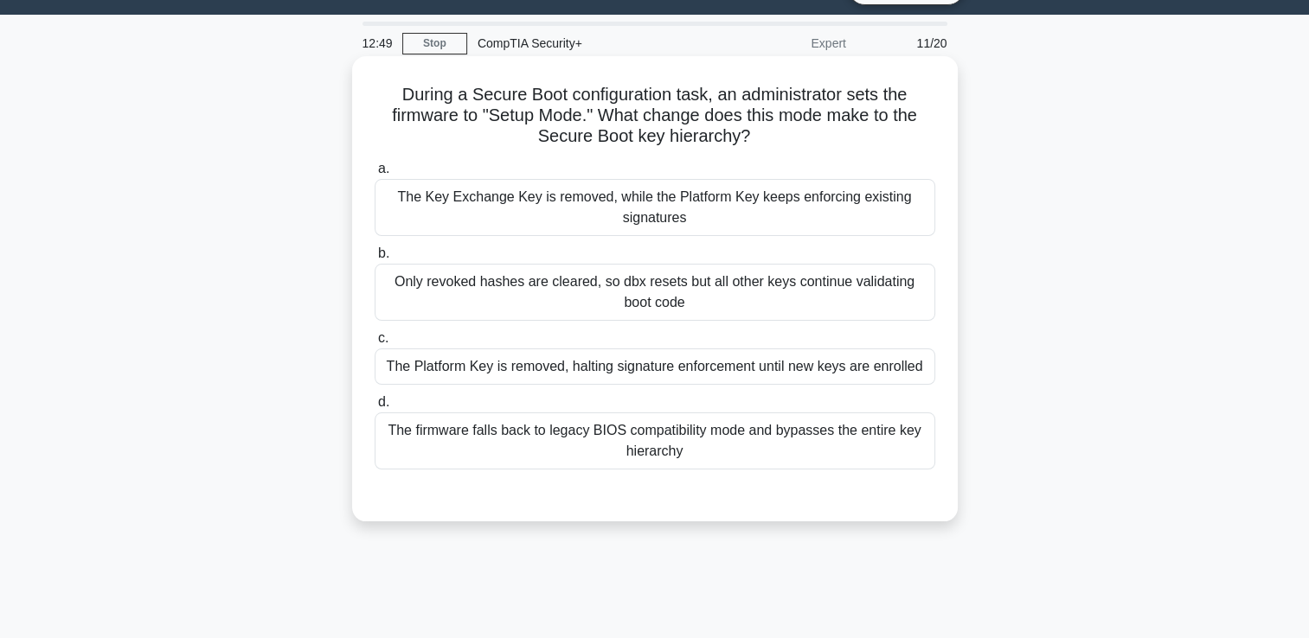
scroll to position [36, 0]
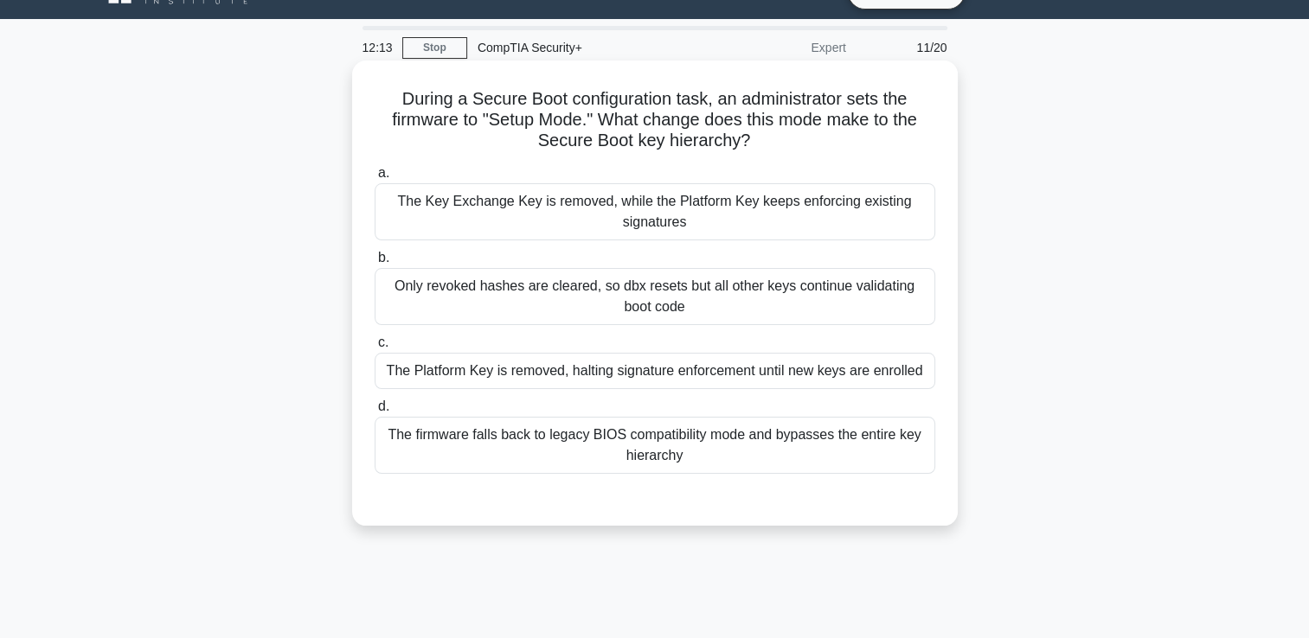
click at [682, 437] on div "The firmware falls back to legacy BIOS compatibility mode and bypasses the enti…" at bounding box center [655, 445] width 561 height 57
click at [375, 413] on input "d. The firmware falls back to legacy BIOS compatibility mode and bypasses the e…" at bounding box center [375, 406] width 0 height 11
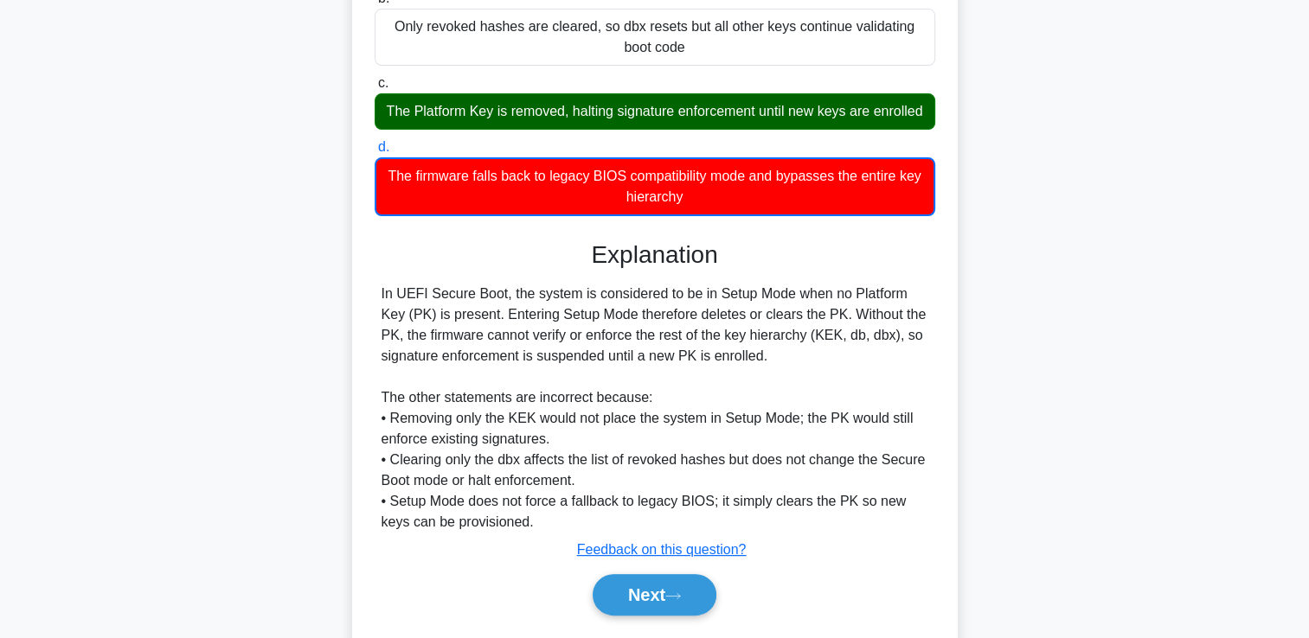
scroll to position [366, 0]
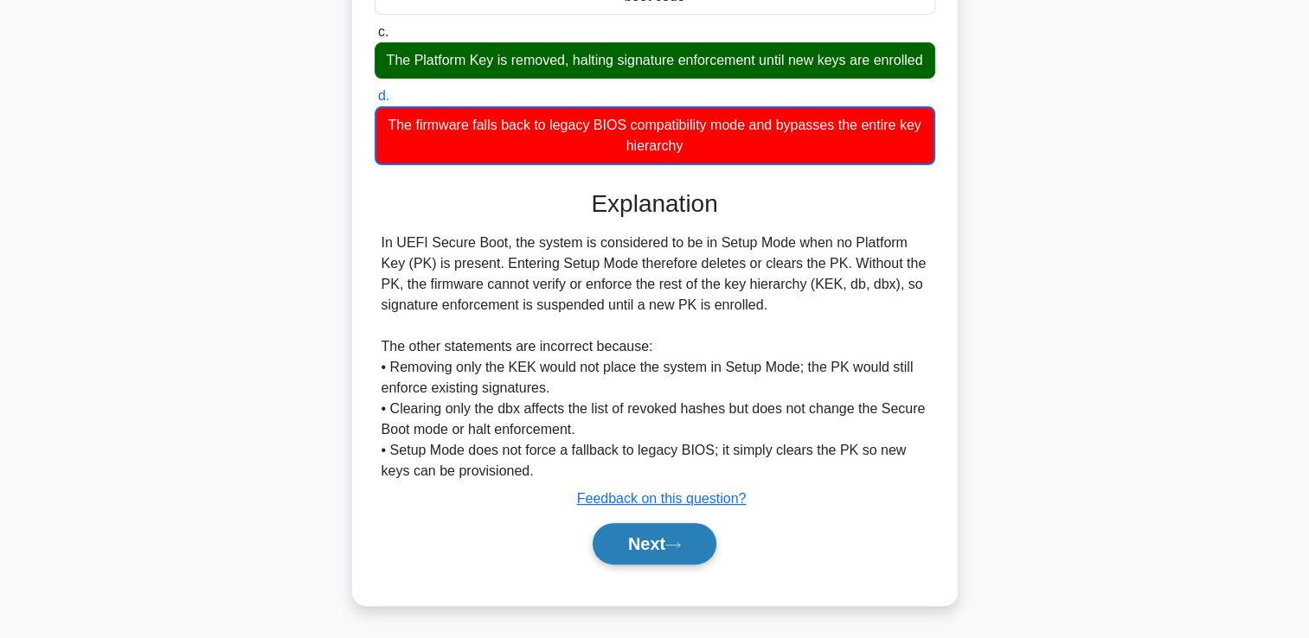
click at [648, 557] on button "Next" at bounding box center [655, 544] width 124 height 42
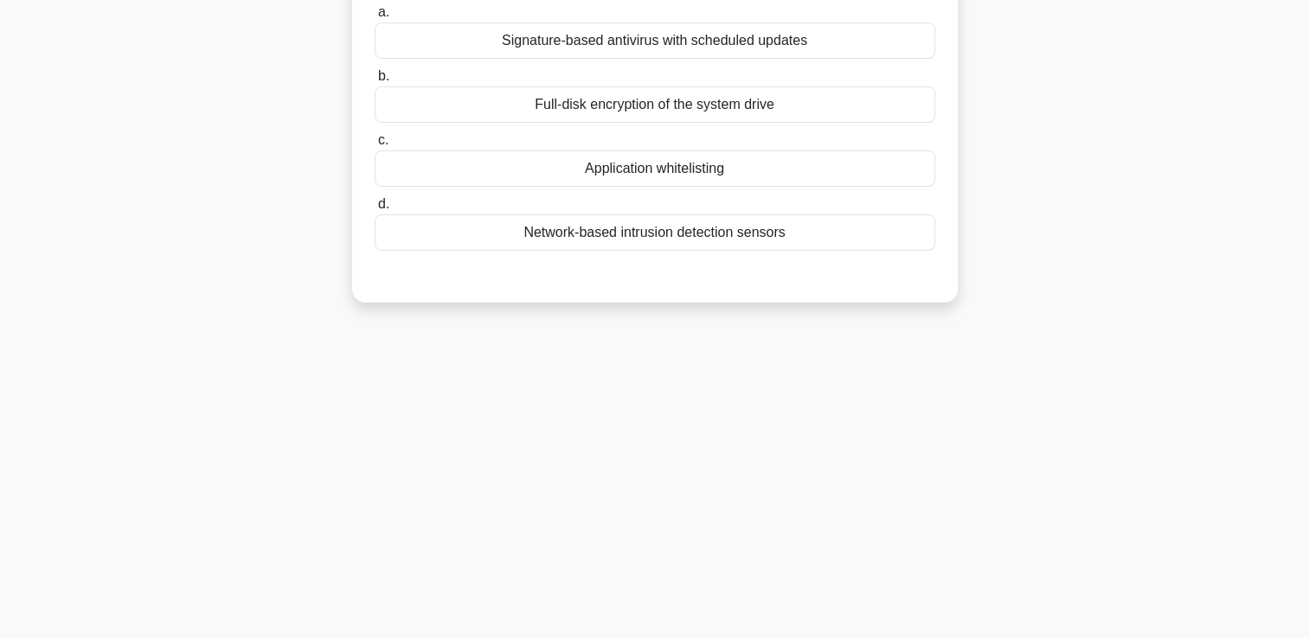
scroll to position [36, 0]
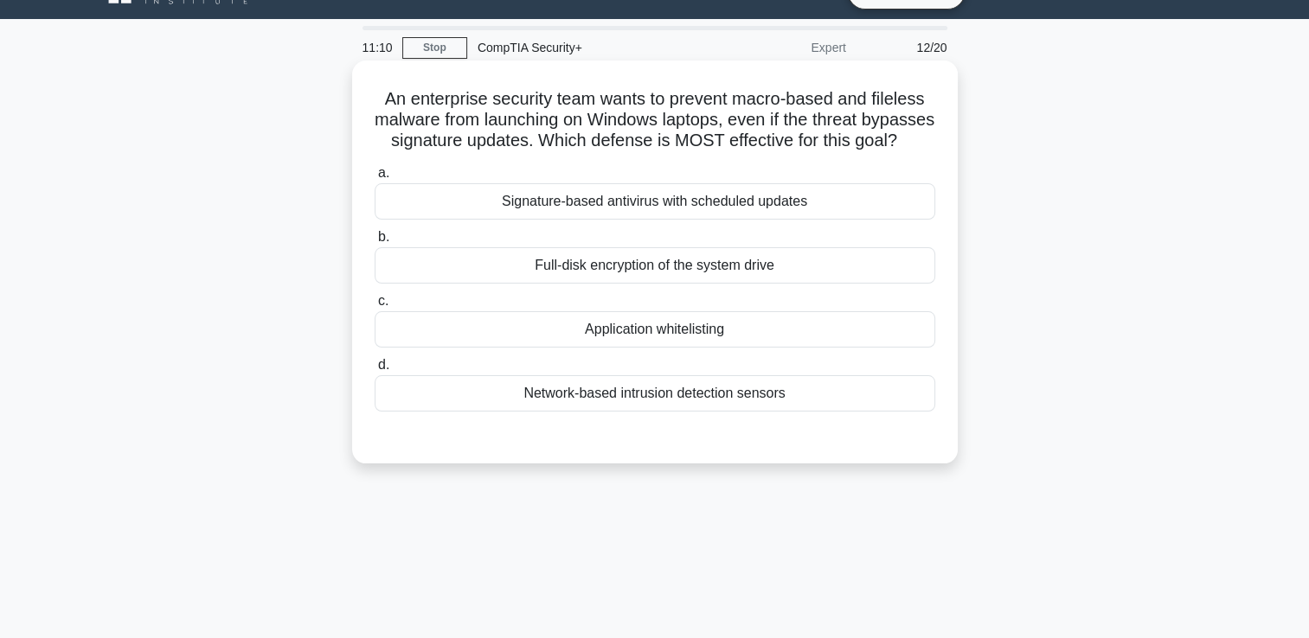
click at [496, 220] on div "Signature-based antivirus with scheduled updates" at bounding box center [655, 201] width 561 height 36
click at [375, 179] on input "a. Signature-based antivirus with scheduled updates" at bounding box center [375, 173] width 0 height 11
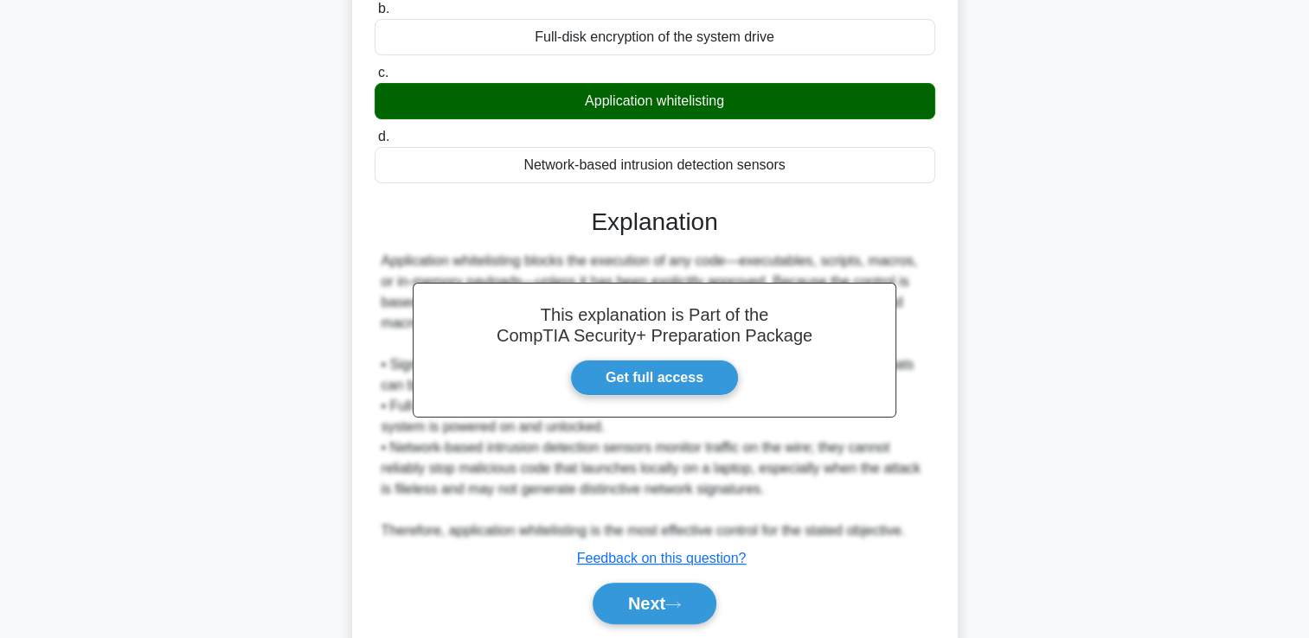
scroll to position [296, 0]
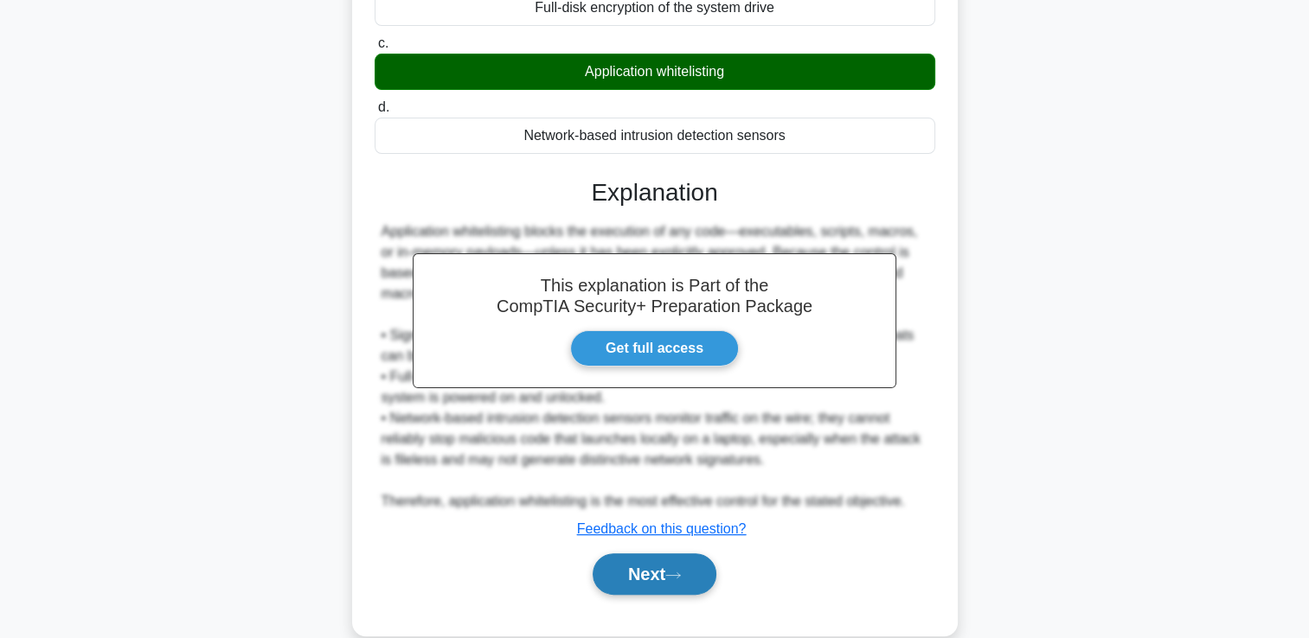
click at [694, 595] on button "Next" at bounding box center [655, 575] width 124 height 42
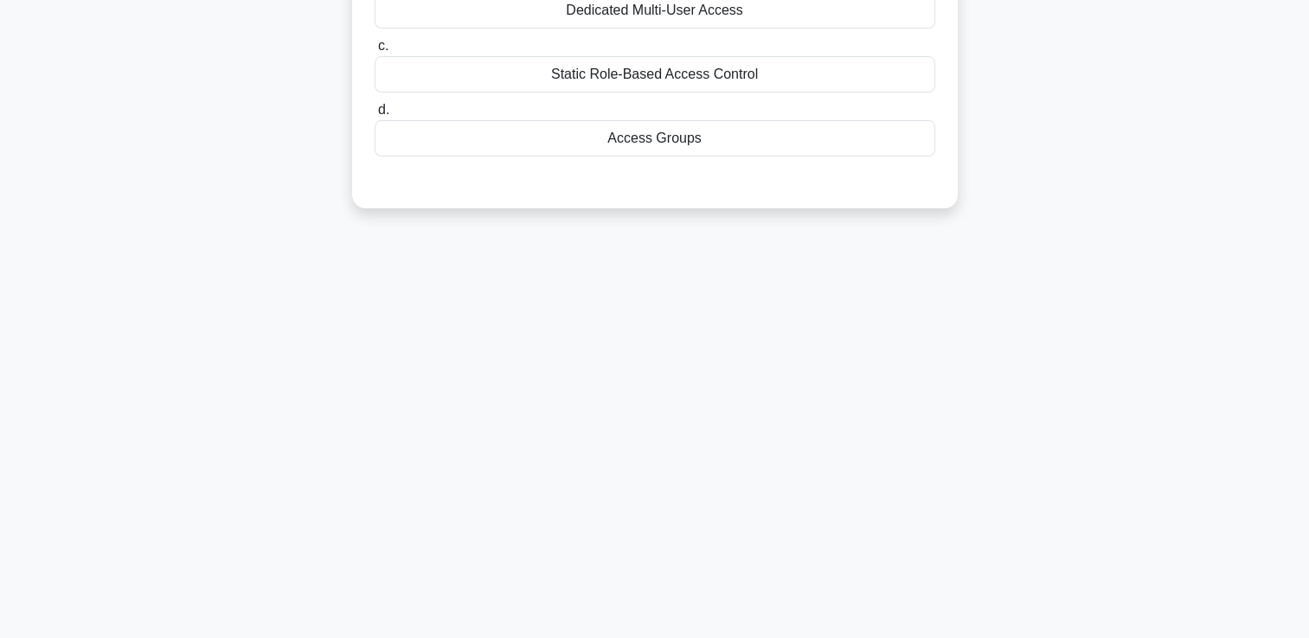
scroll to position [36, 0]
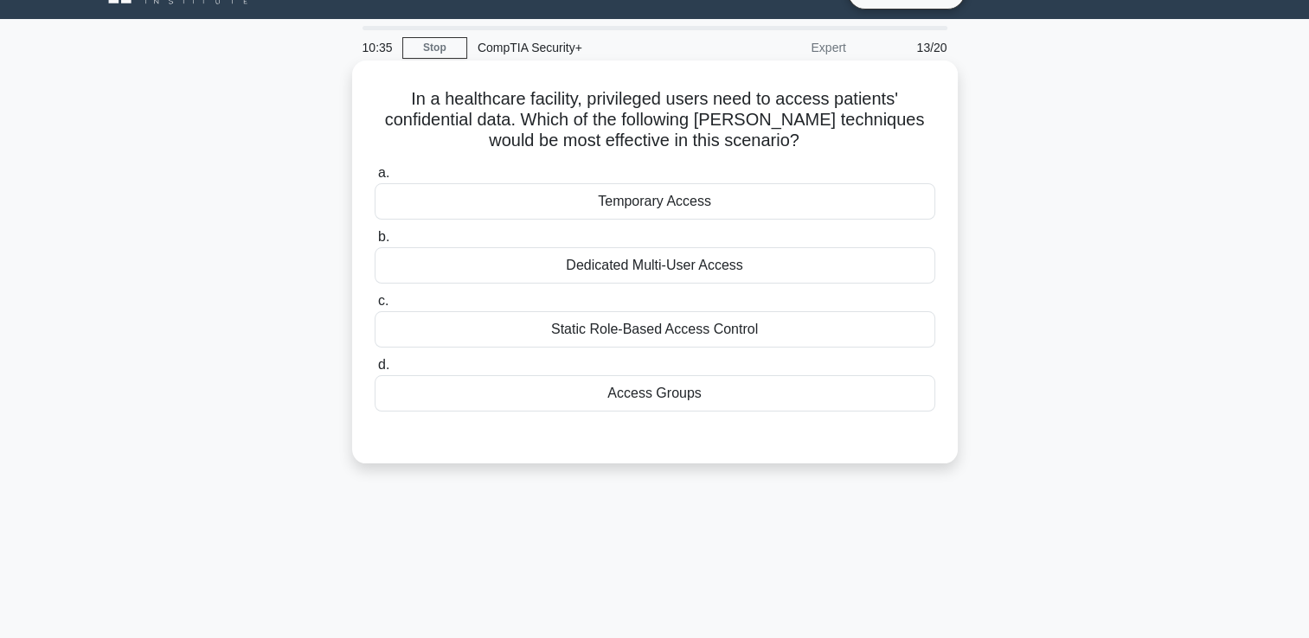
click at [573, 201] on div "Temporary Access" at bounding box center [655, 201] width 561 height 36
click at [375, 179] on input "a. Temporary Access" at bounding box center [375, 173] width 0 height 11
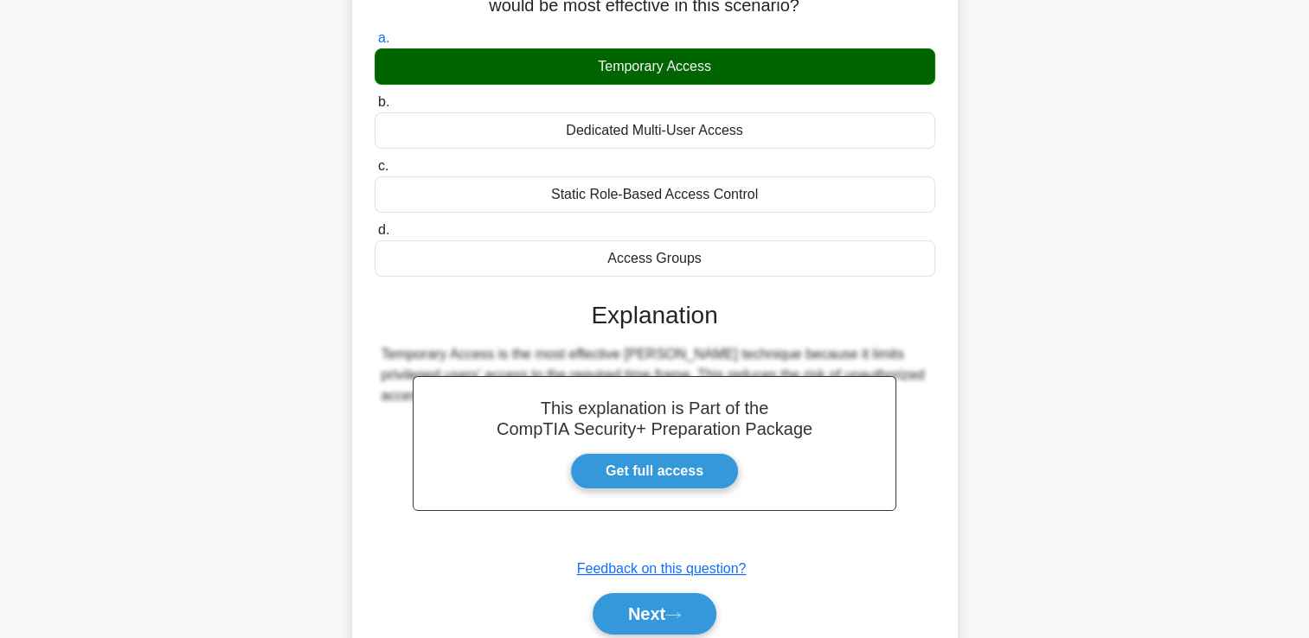
scroll to position [296, 0]
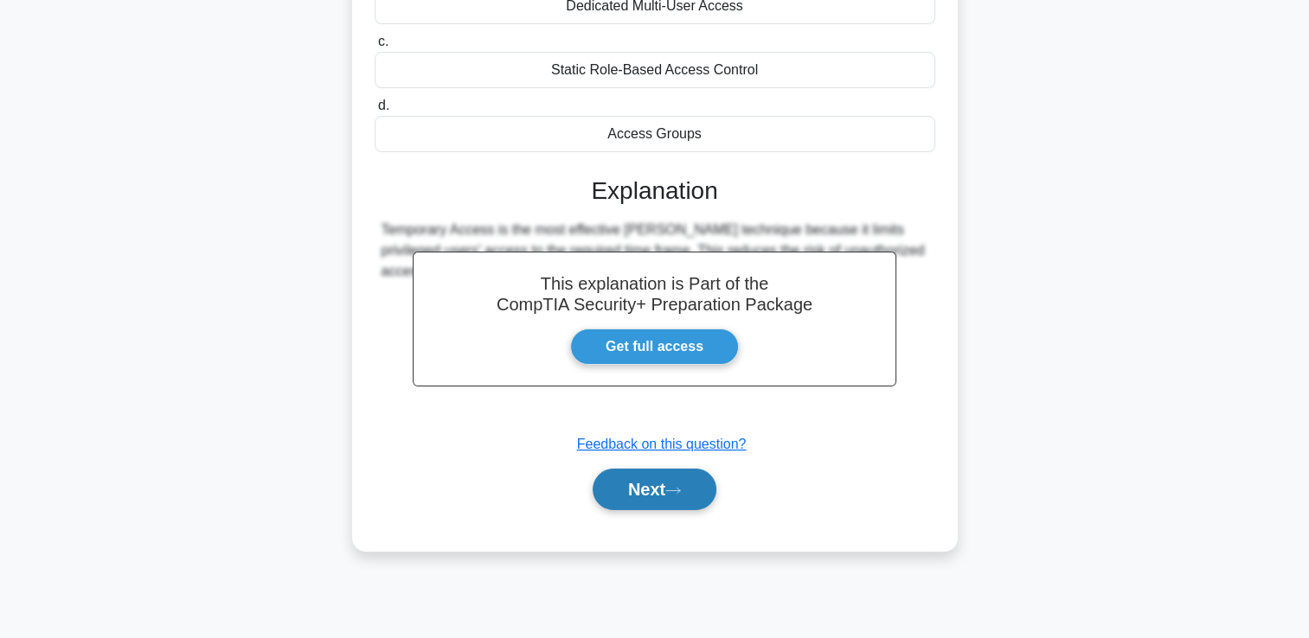
click at [650, 482] on button "Next" at bounding box center [655, 490] width 124 height 42
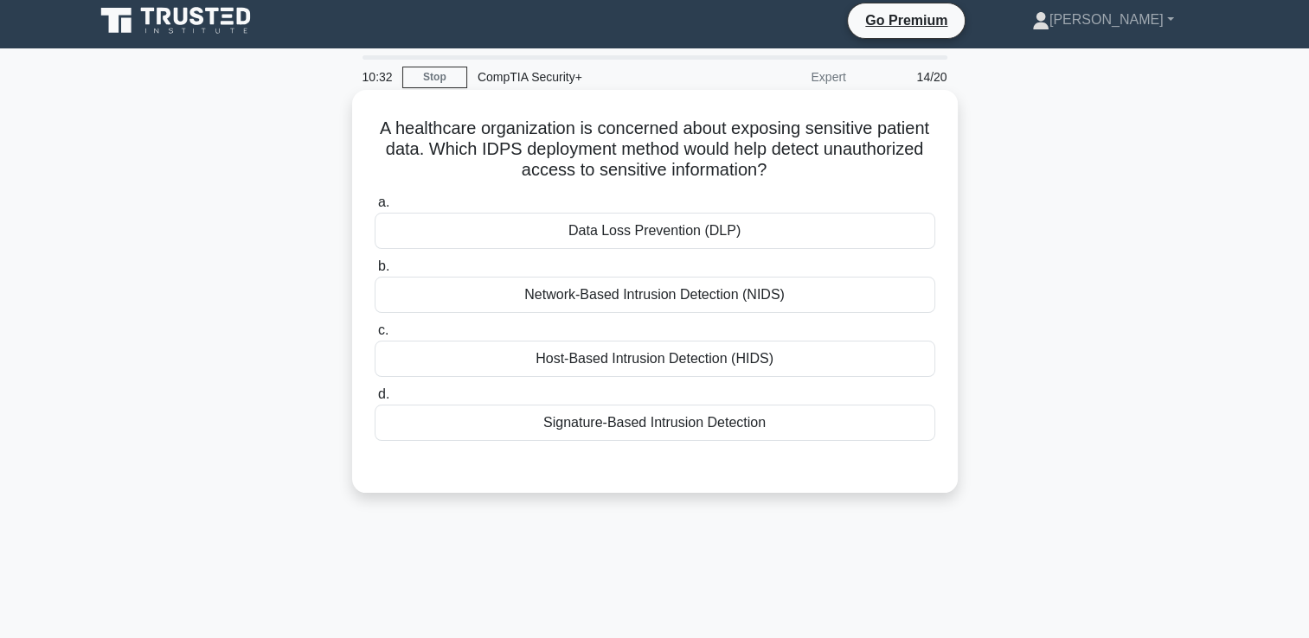
scroll to position [0, 0]
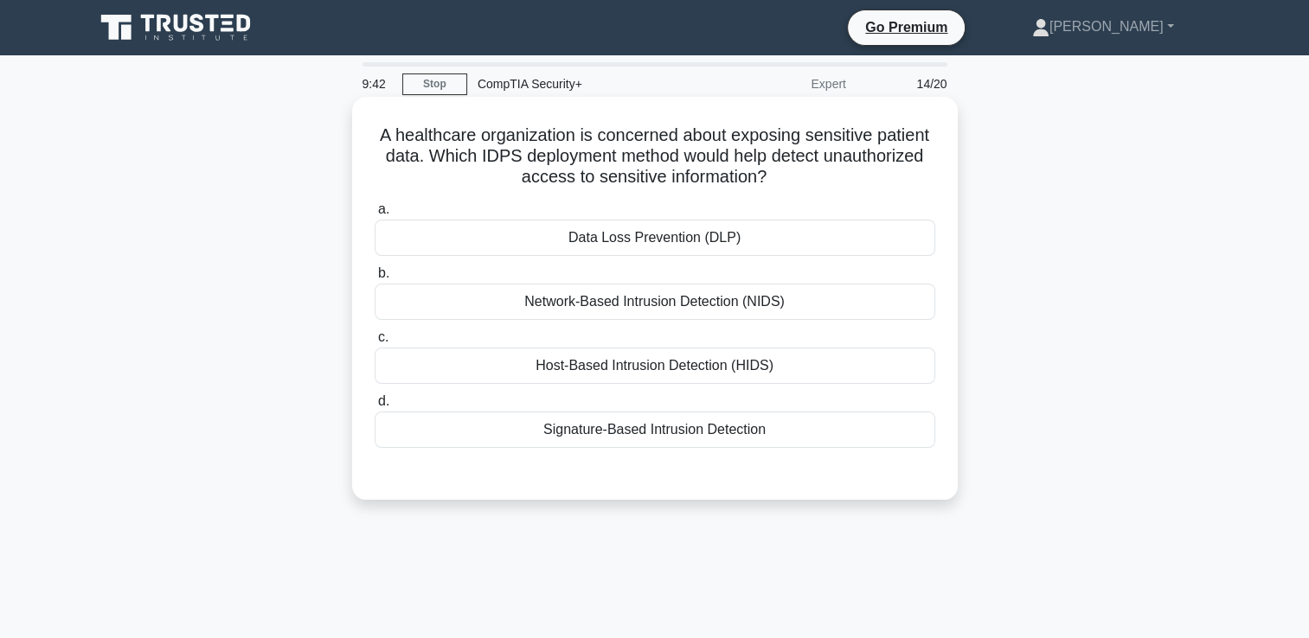
click at [580, 426] on div "Signature-Based Intrusion Detection" at bounding box center [655, 430] width 561 height 36
click at [375, 407] on input "d. Signature-Based Intrusion Detection" at bounding box center [375, 401] width 0 height 11
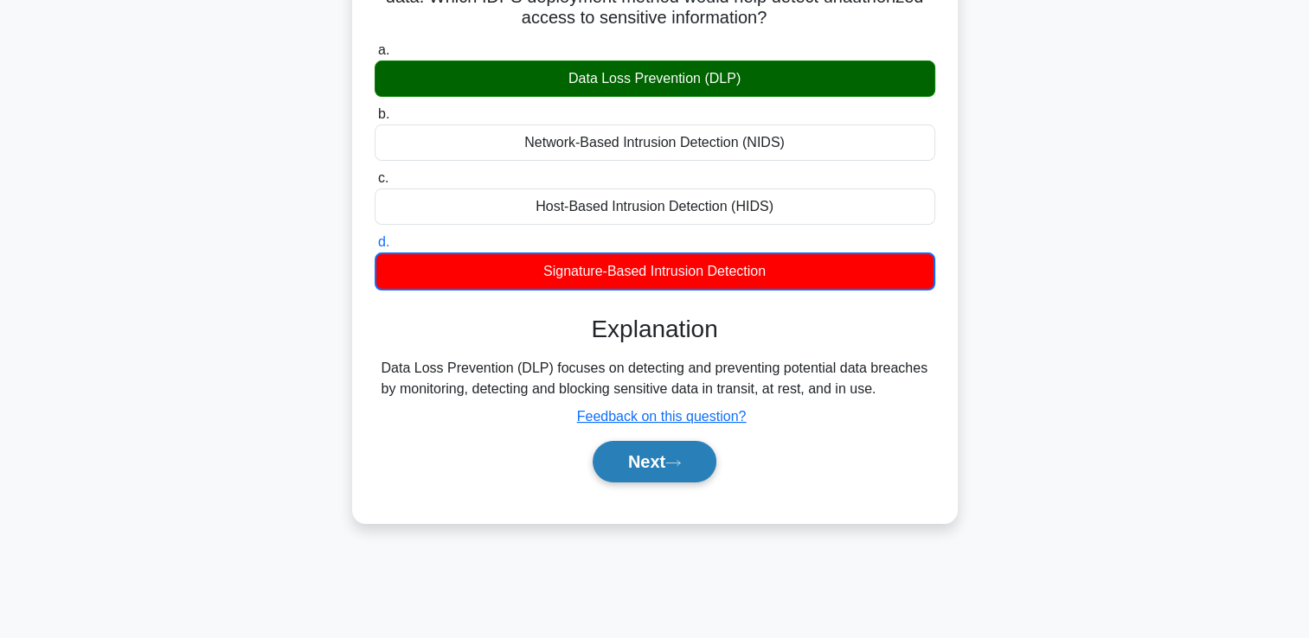
scroll to position [173, 0]
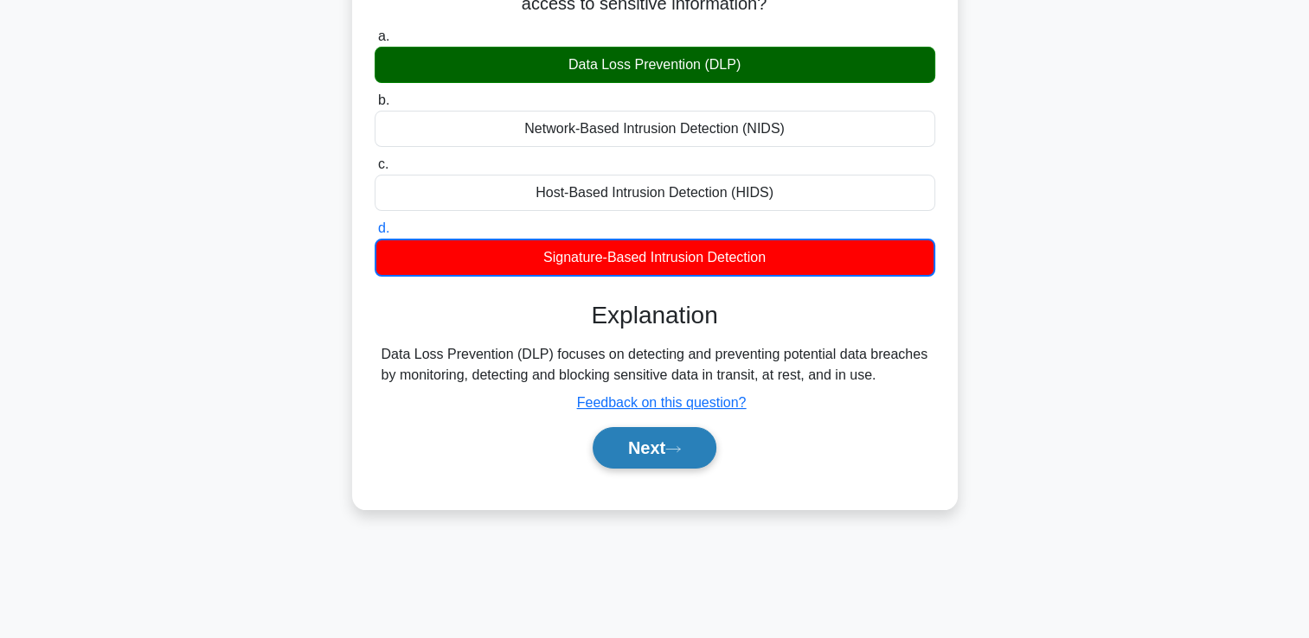
click at [629, 454] on button "Next" at bounding box center [655, 448] width 124 height 42
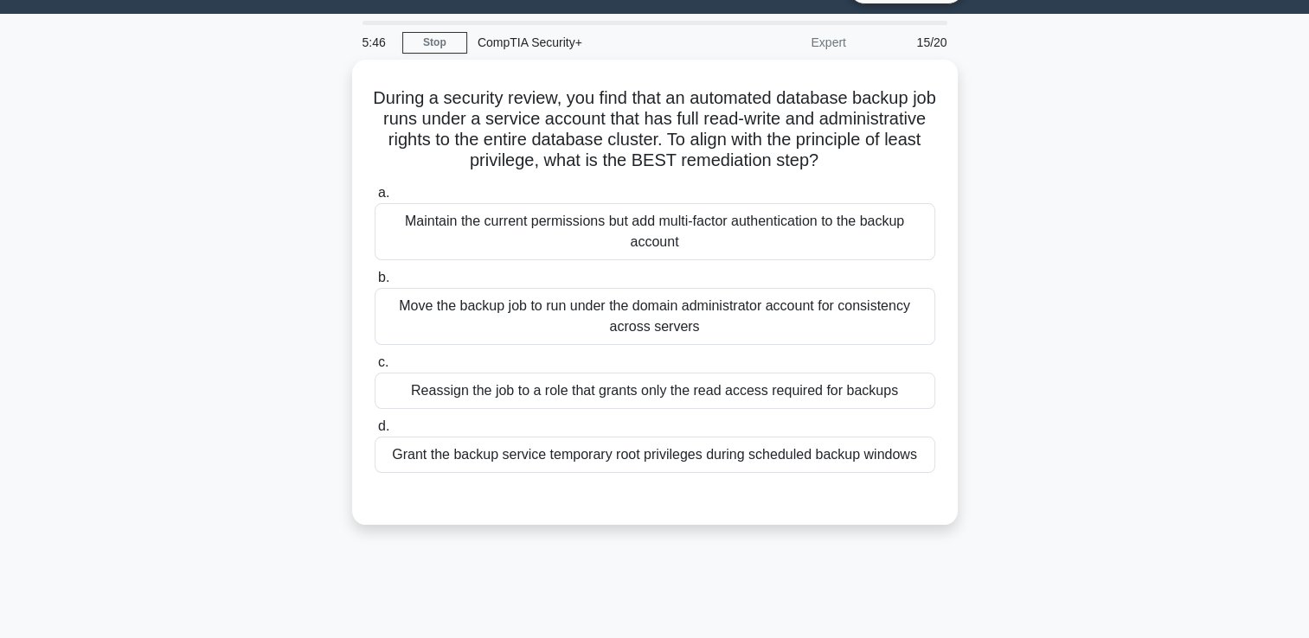
scroll to position [0, 0]
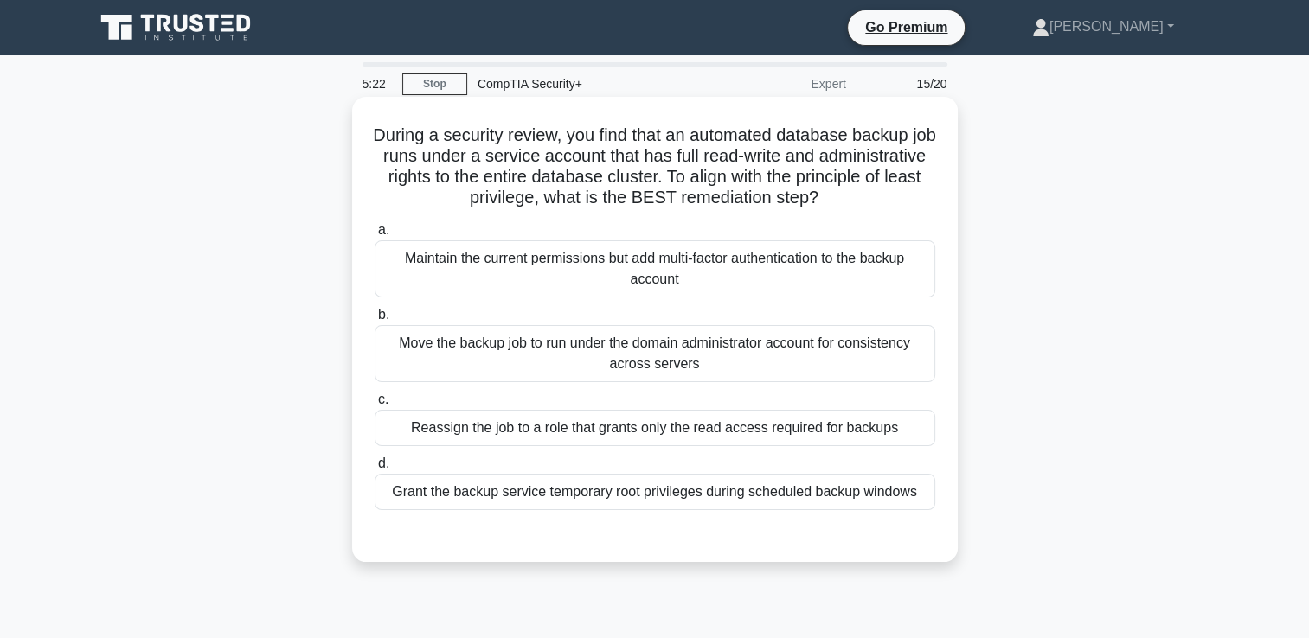
click at [518, 440] on div "Reassign the job to a role that grants only the read access required for backups" at bounding box center [655, 428] width 561 height 36
click at [375, 406] on input "c. Reassign the job to a role that grants only the read access required for bac…" at bounding box center [375, 399] width 0 height 11
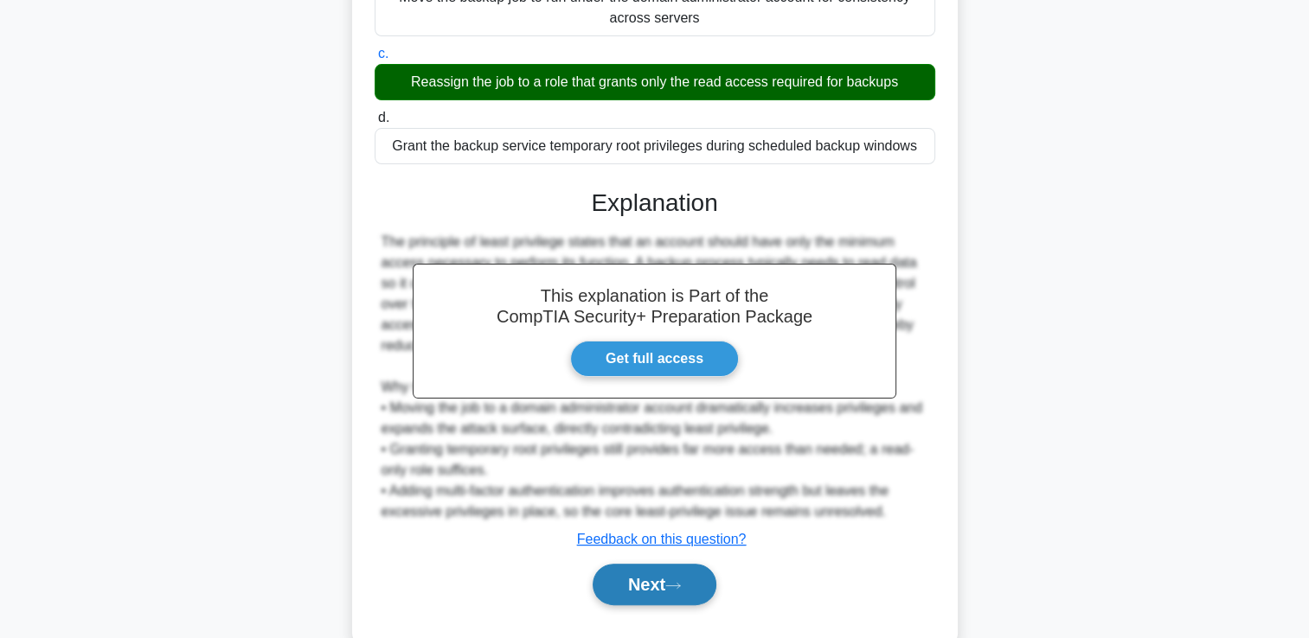
click at [668, 575] on button "Next" at bounding box center [655, 585] width 124 height 42
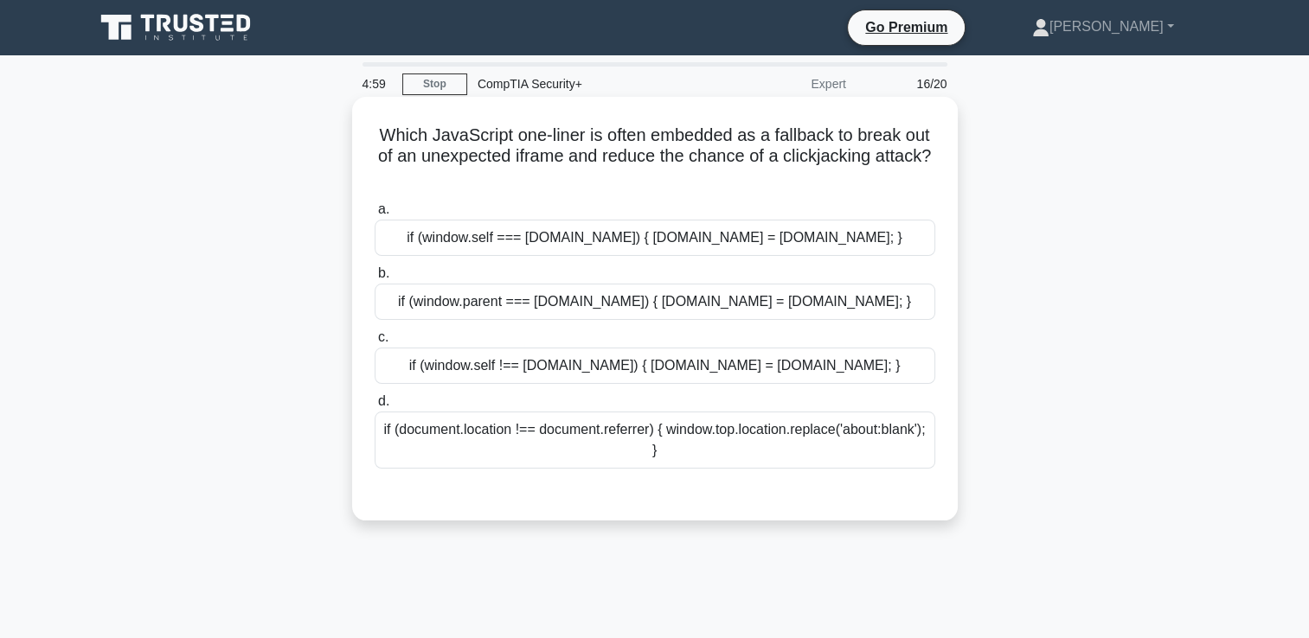
click at [695, 238] on div "if (window.self === window.top) { window.top.location = window.self.location; }" at bounding box center [655, 238] width 561 height 36
click at [375, 215] on input "a. if (window.self === window.top) { window.top.location = window.self.location…" at bounding box center [375, 209] width 0 height 11
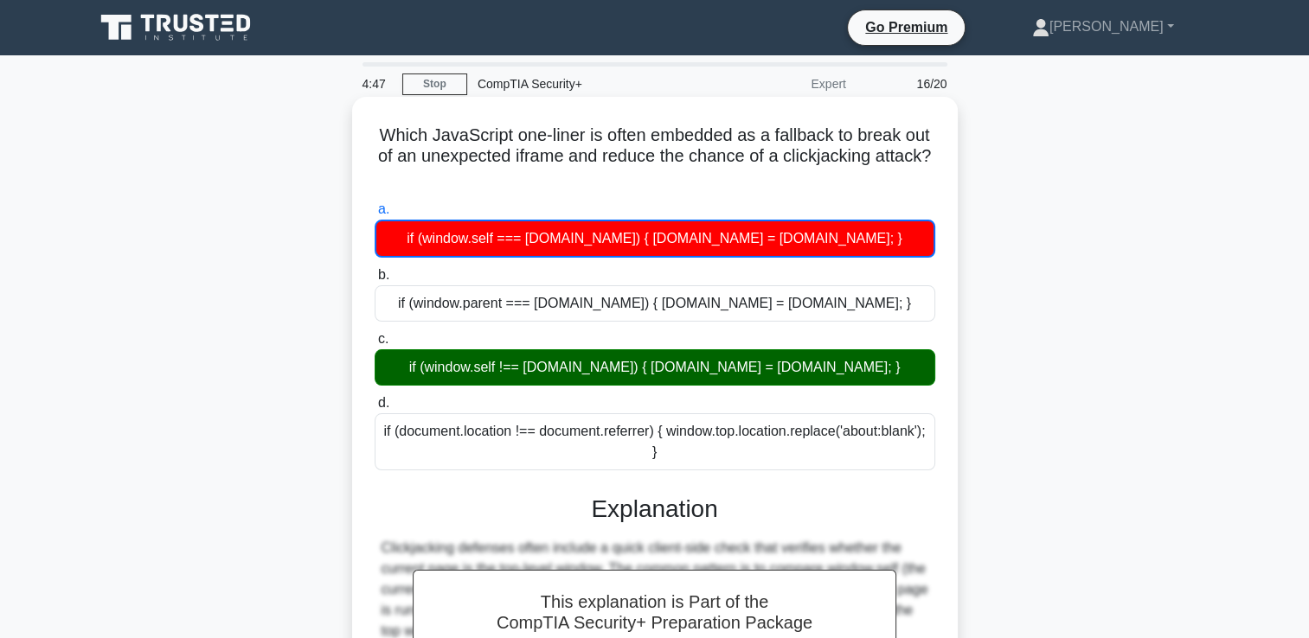
scroll to position [87, 0]
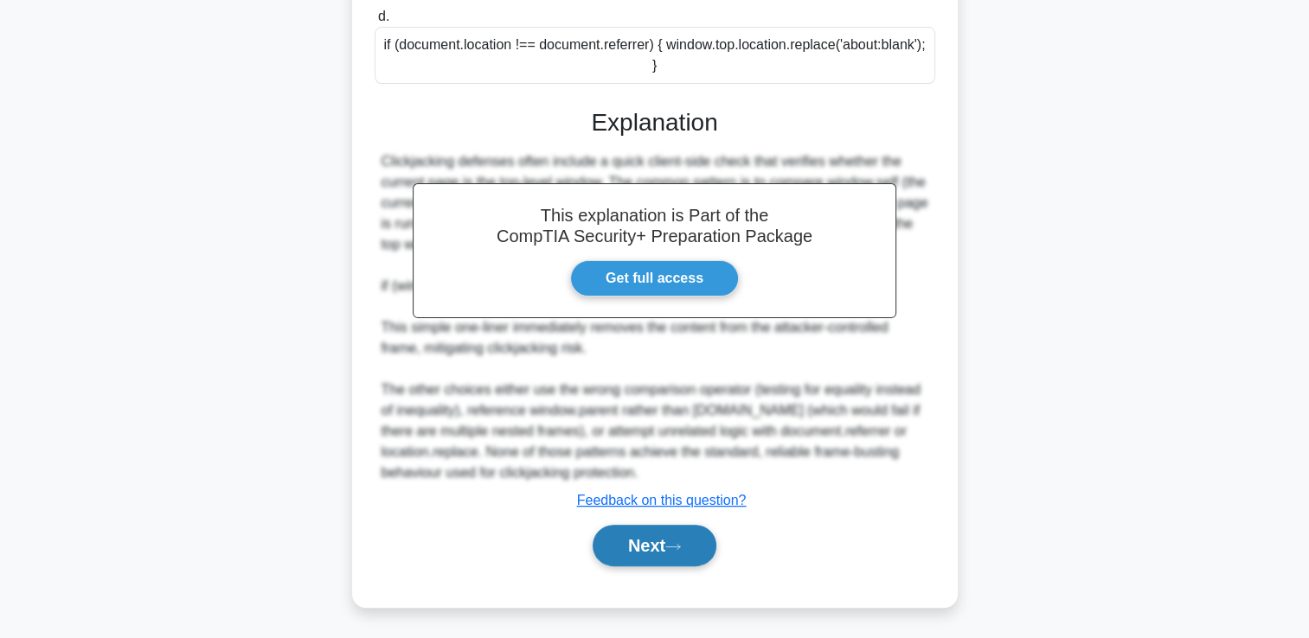
click at [663, 545] on button "Next" at bounding box center [655, 546] width 124 height 42
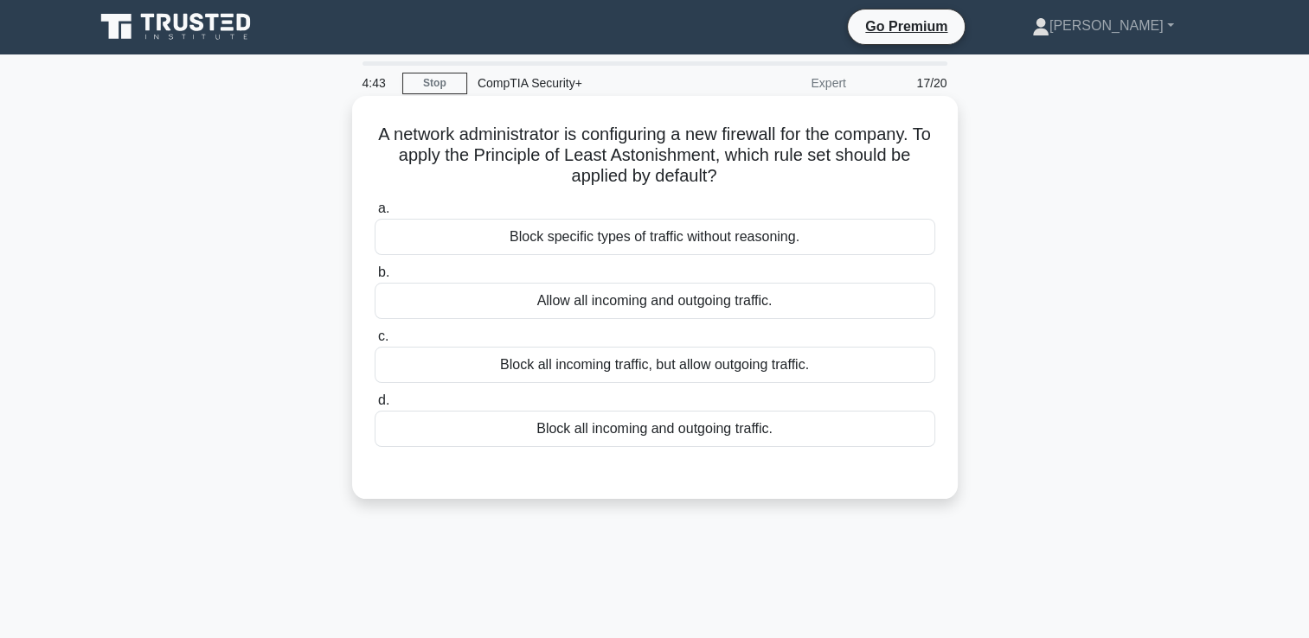
scroll to position [0, 0]
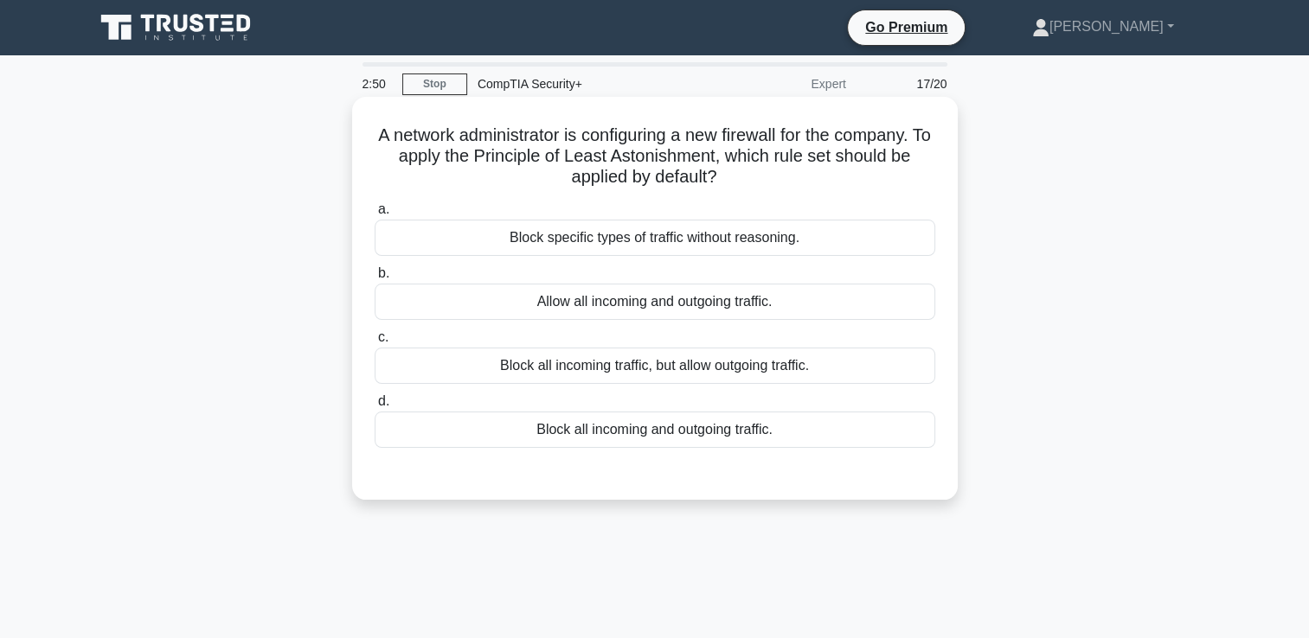
click at [751, 371] on div "Block all incoming traffic, but allow outgoing traffic." at bounding box center [655, 366] width 561 height 36
click at [375, 343] on input "c. Block all incoming traffic, but allow outgoing traffic." at bounding box center [375, 337] width 0 height 11
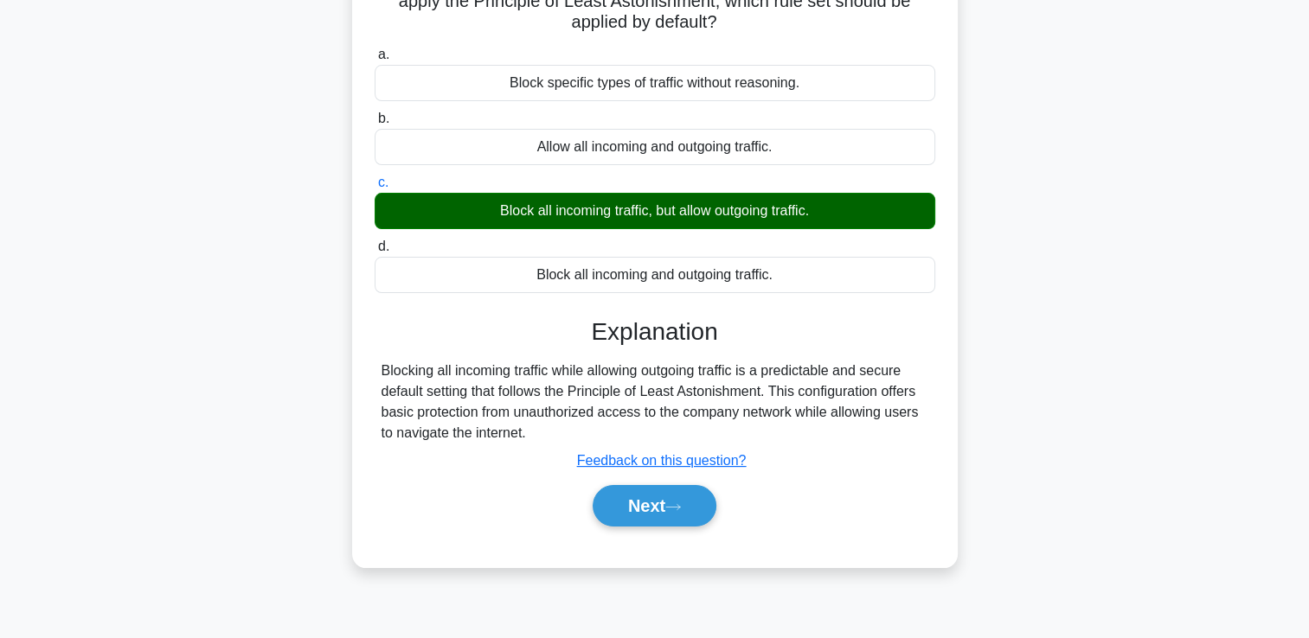
scroll to position [173, 0]
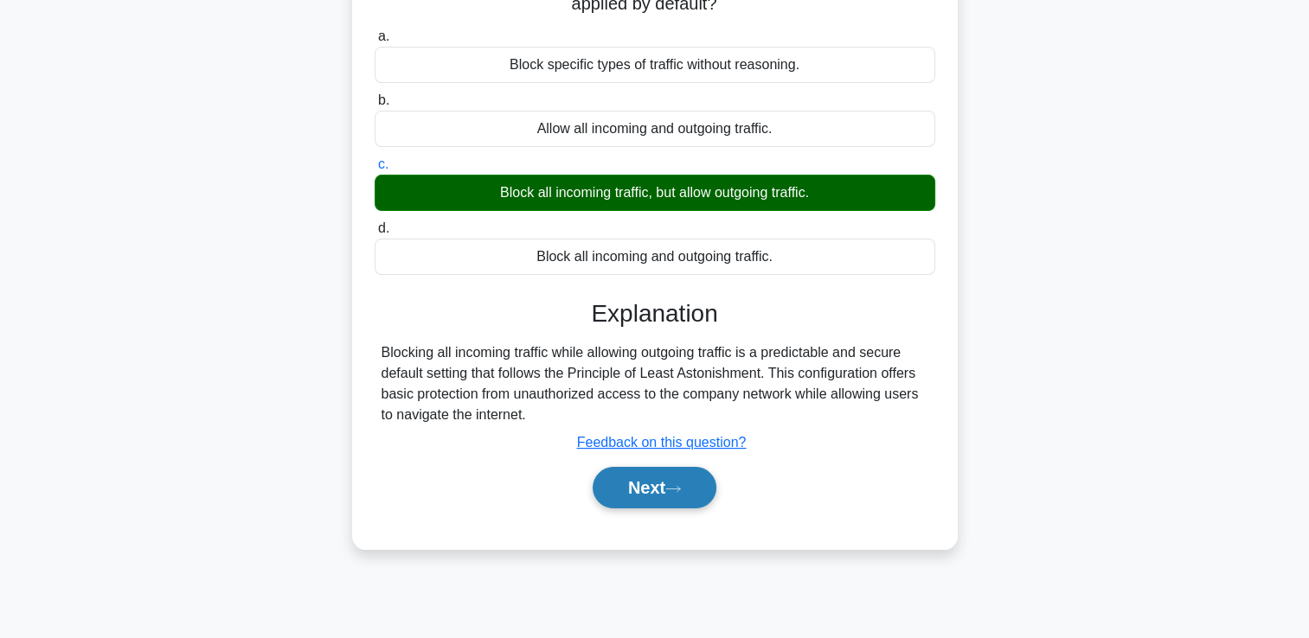
click at [689, 491] on button "Next" at bounding box center [655, 488] width 124 height 42
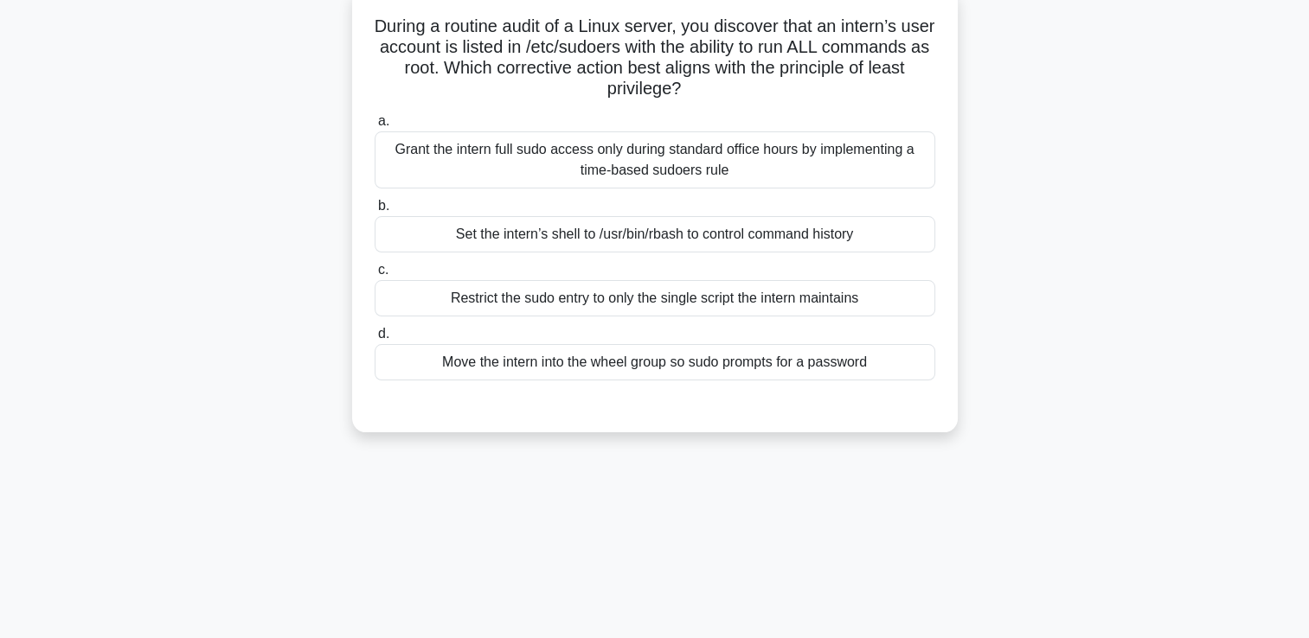
scroll to position [0, 0]
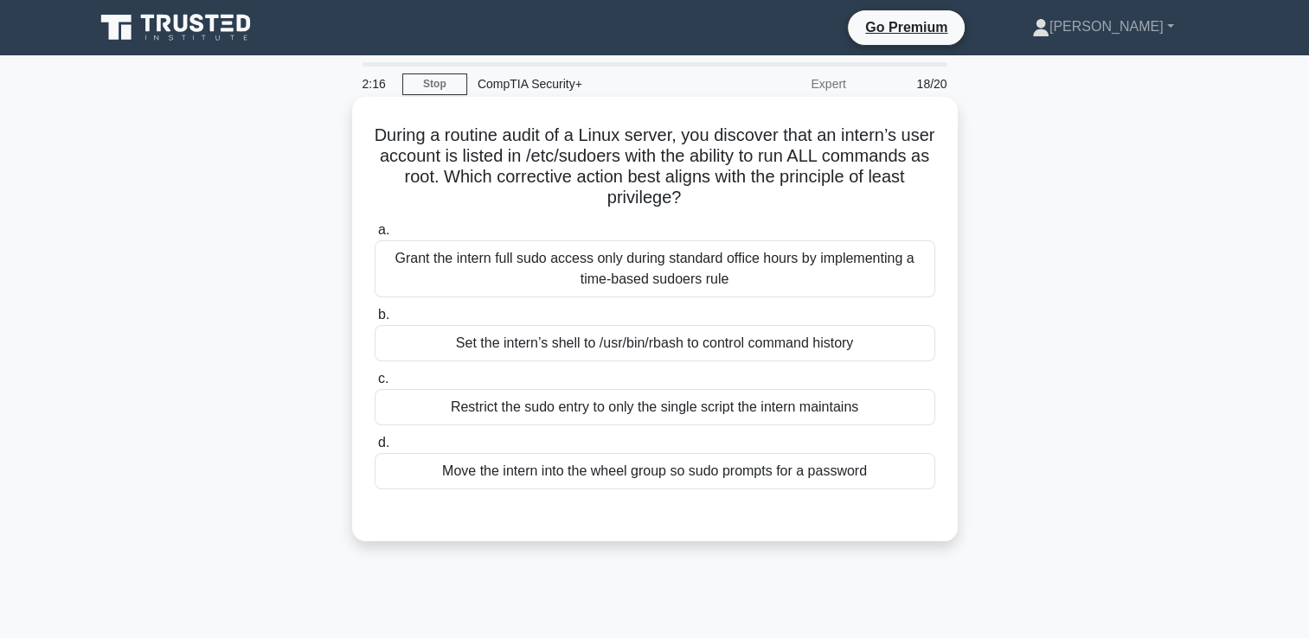
click at [700, 475] on div "Move the intern into the wheel group so sudo prompts for a password" at bounding box center [655, 471] width 561 height 36
click at [375, 449] on input "d. Move the intern into the wheel group so sudo prompts for a password" at bounding box center [375, 443] width 0 height 11
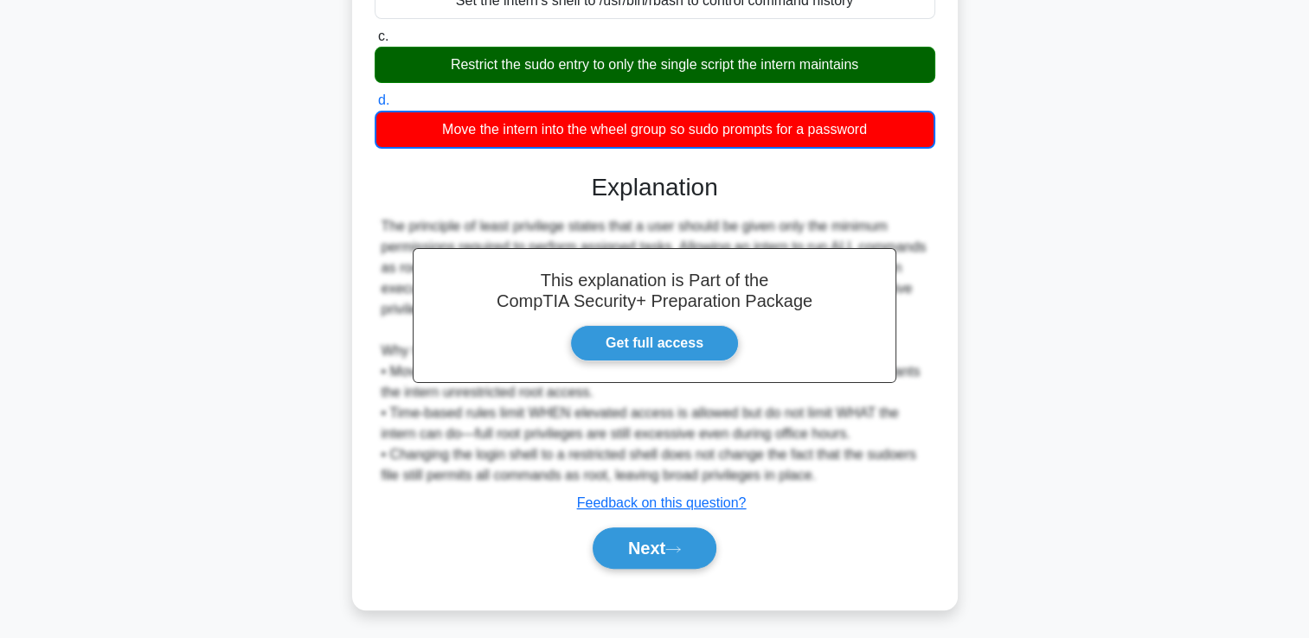
scroll to position [345, 0]
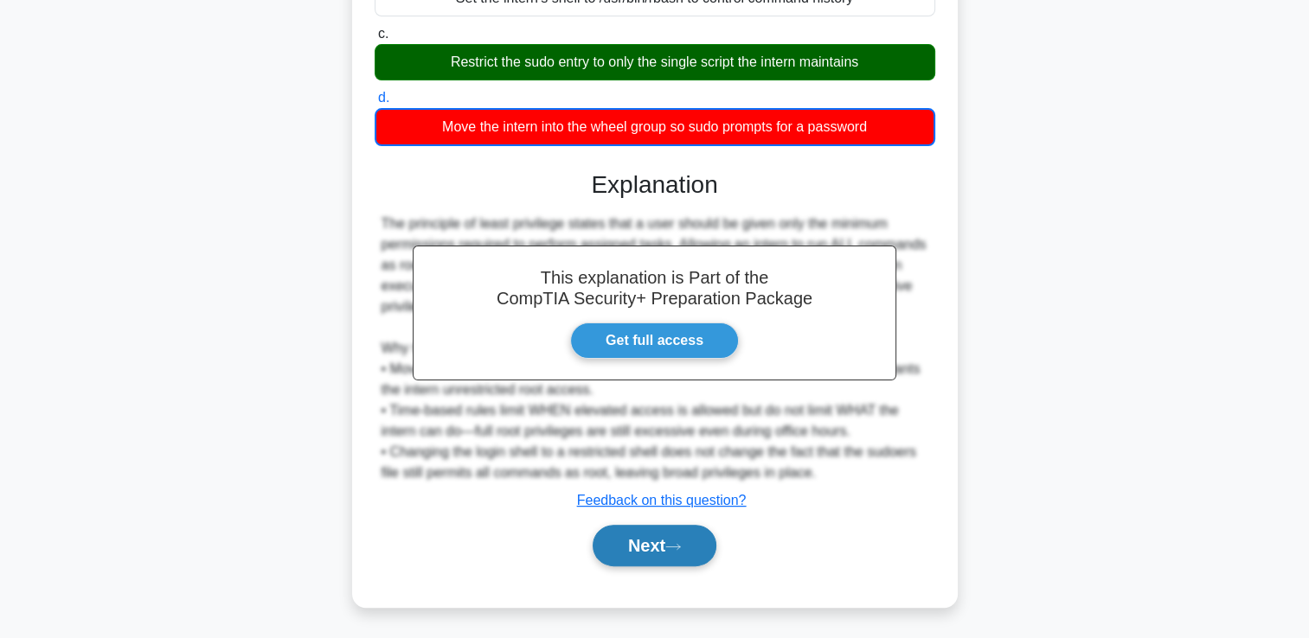
click at [665, 542] on button "Next" at bounding box center [655, 546] width 124 height 42
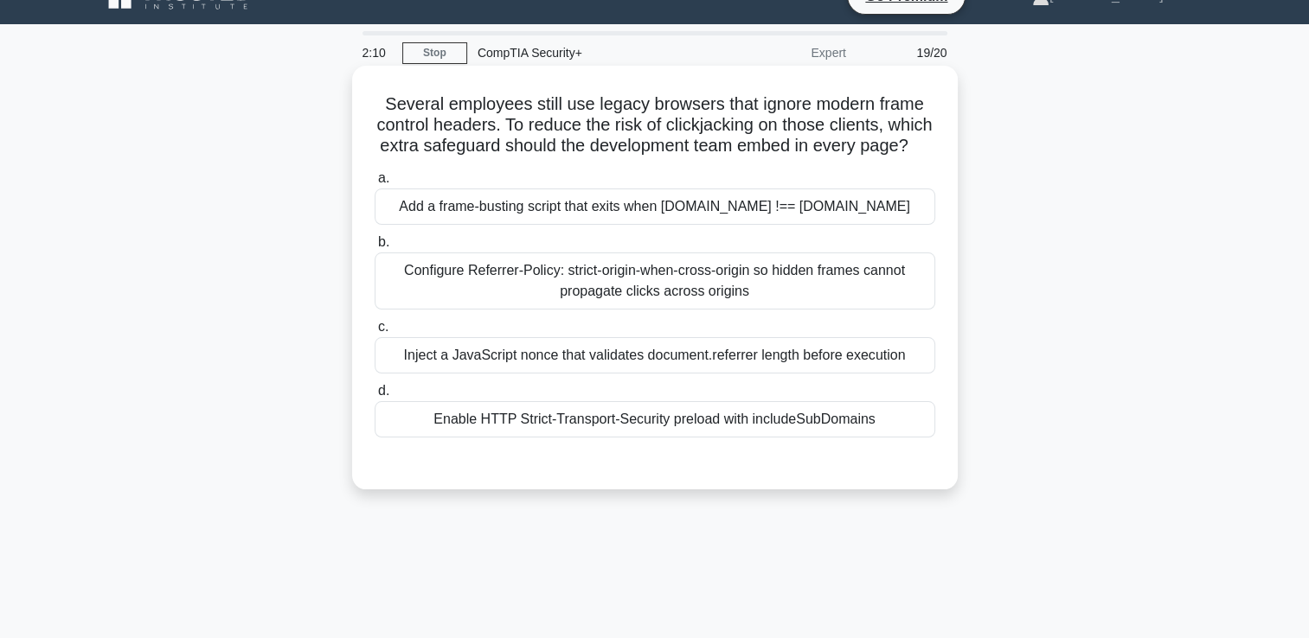
scroll to position [0, 0]
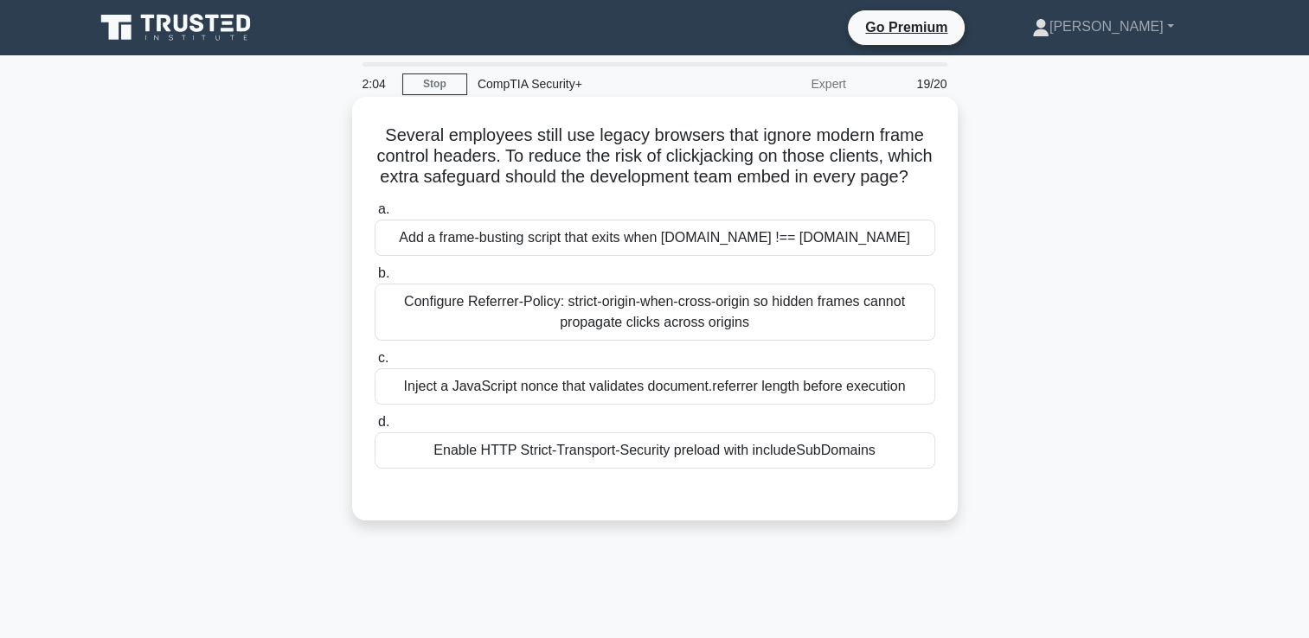
click at [623, 341] on div "Configure Referrer-Policy: strict-origin-when-cross-origin so hidden frames can…" at bounding box center [655, 312] width 561 height 57
click at [375, 279] on input "b. Configure Referrer-Policy: strict-origin-when-cross-origin so hidden frames …" at bounding box center [375, 273] width 0 height 11
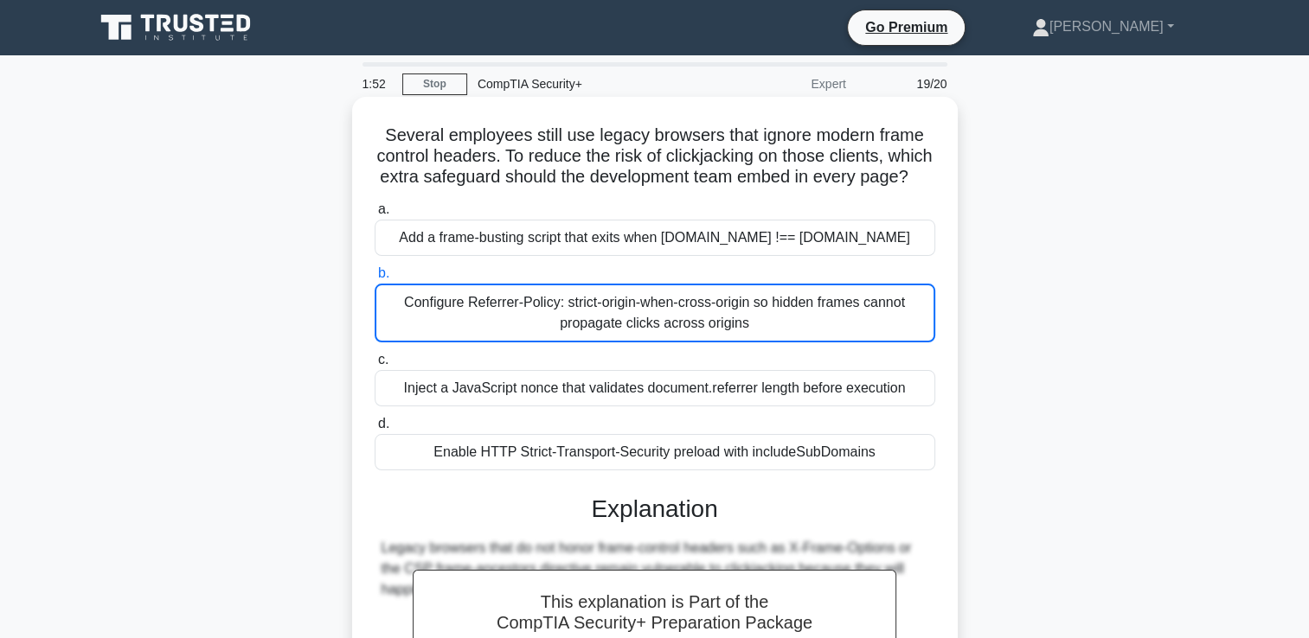
click at [650, 334] on div "Configure Referrer-Policy: strict-origin-when-cross-origin so hidden frames can…" at bounding box center [655, 313] width 561 height 59
click at [375, 279] on input "b. Configure Referrer-Policy: strict-origin-when-cross-origin so hidden frames …" at bounding box center [375, 273] width 0 height 11
click at [630, 343] on div "Configure Referrer-Policy: strict-origin-when-cross-origin so hidden frames can…" at bounding box center [655, 313] width 561 height 59
click at [375, 279] on input "b. Configure Referrer-Policy: strict-origin-when-cross-origin so hidden frames …" at bounding box center [375, 273] width 0 height 11
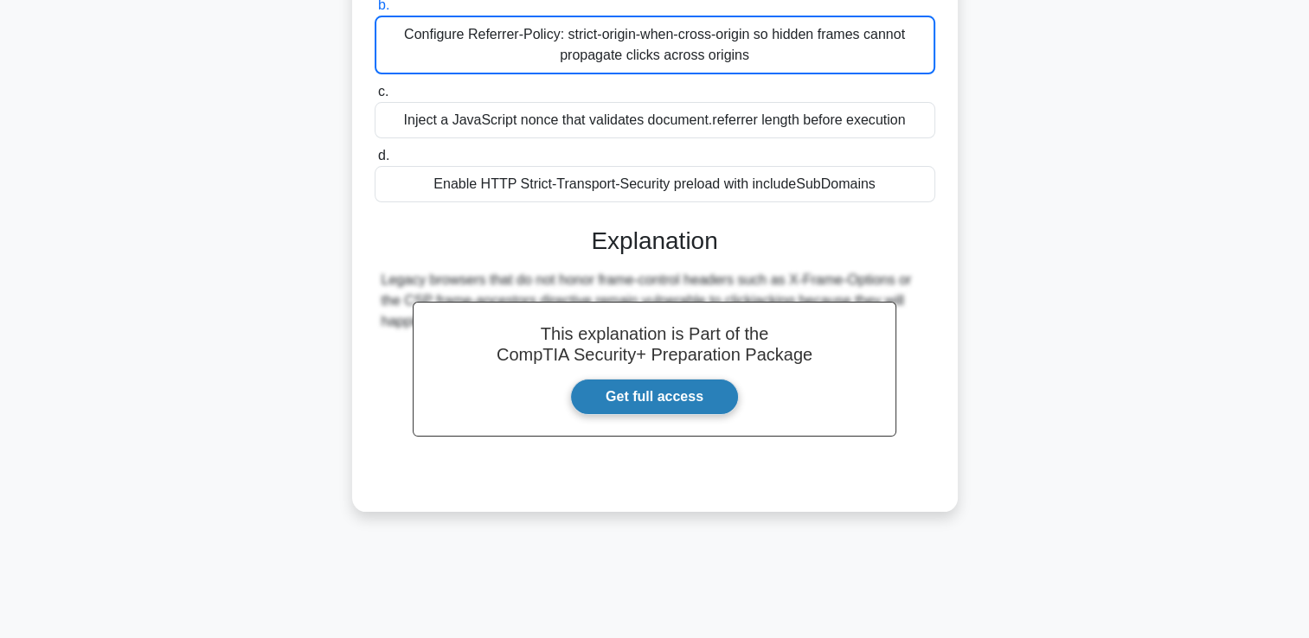
scroll to position [296, 0]
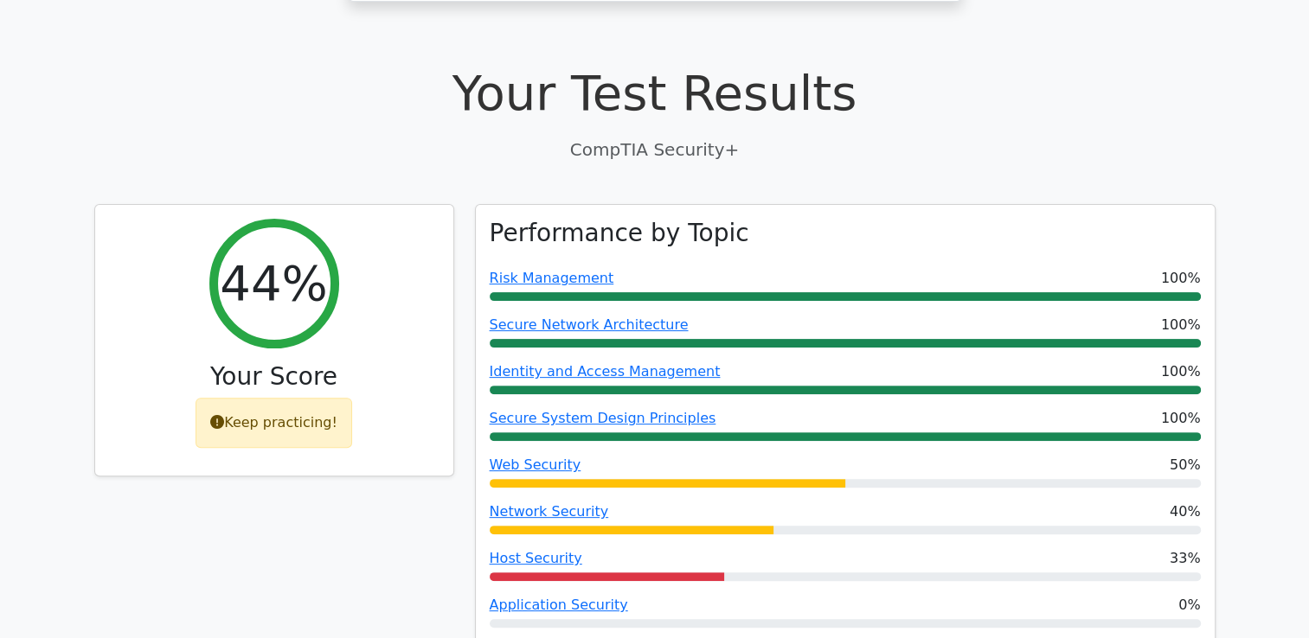
scroll to position [346, 0]
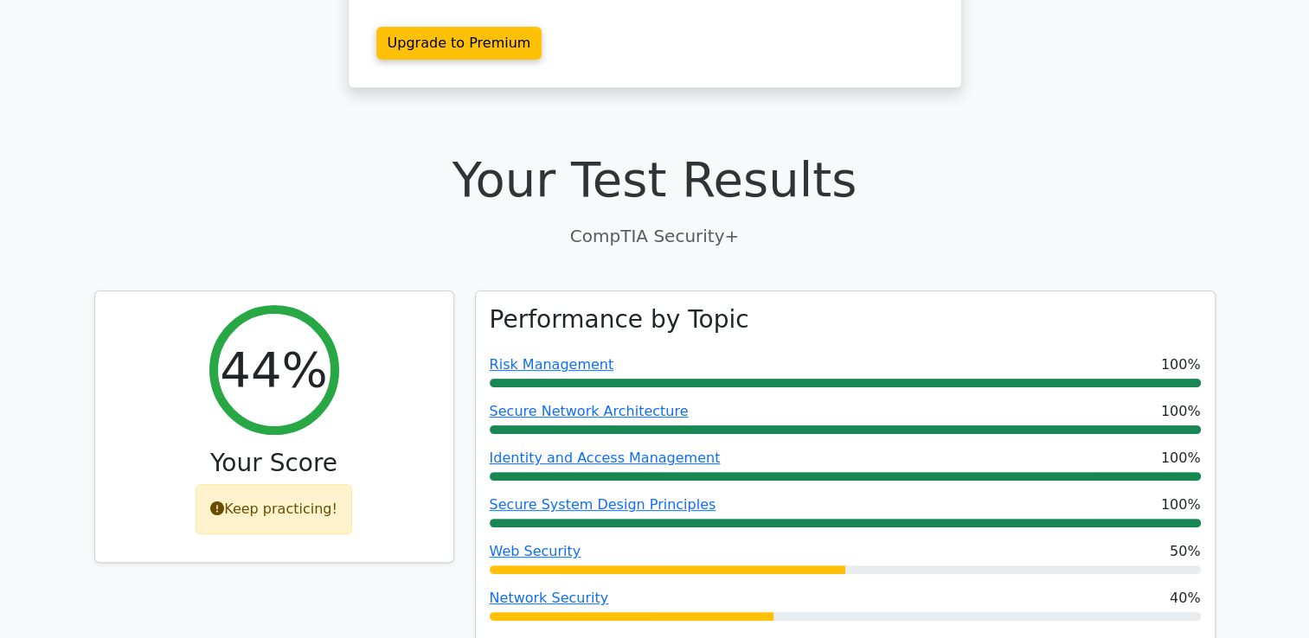
drag, startPoint x: 76, startPoint y: 29, endPoint x: 1104, endPoint y: 183, distance: 1039.0
click at [1104, 223] on p "CompTIA Security+" at bounding box center [654, 236] width 1121 height 26
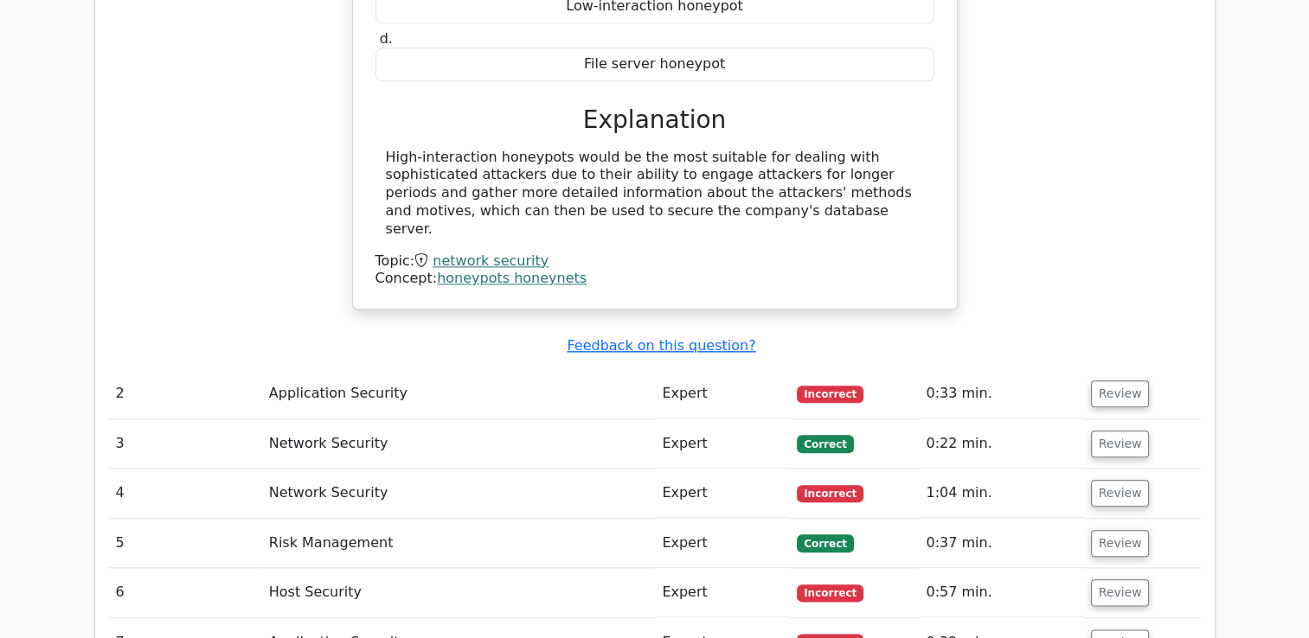
scroll to position [1843, 0]
